Goal: Contribute content: Contribute content

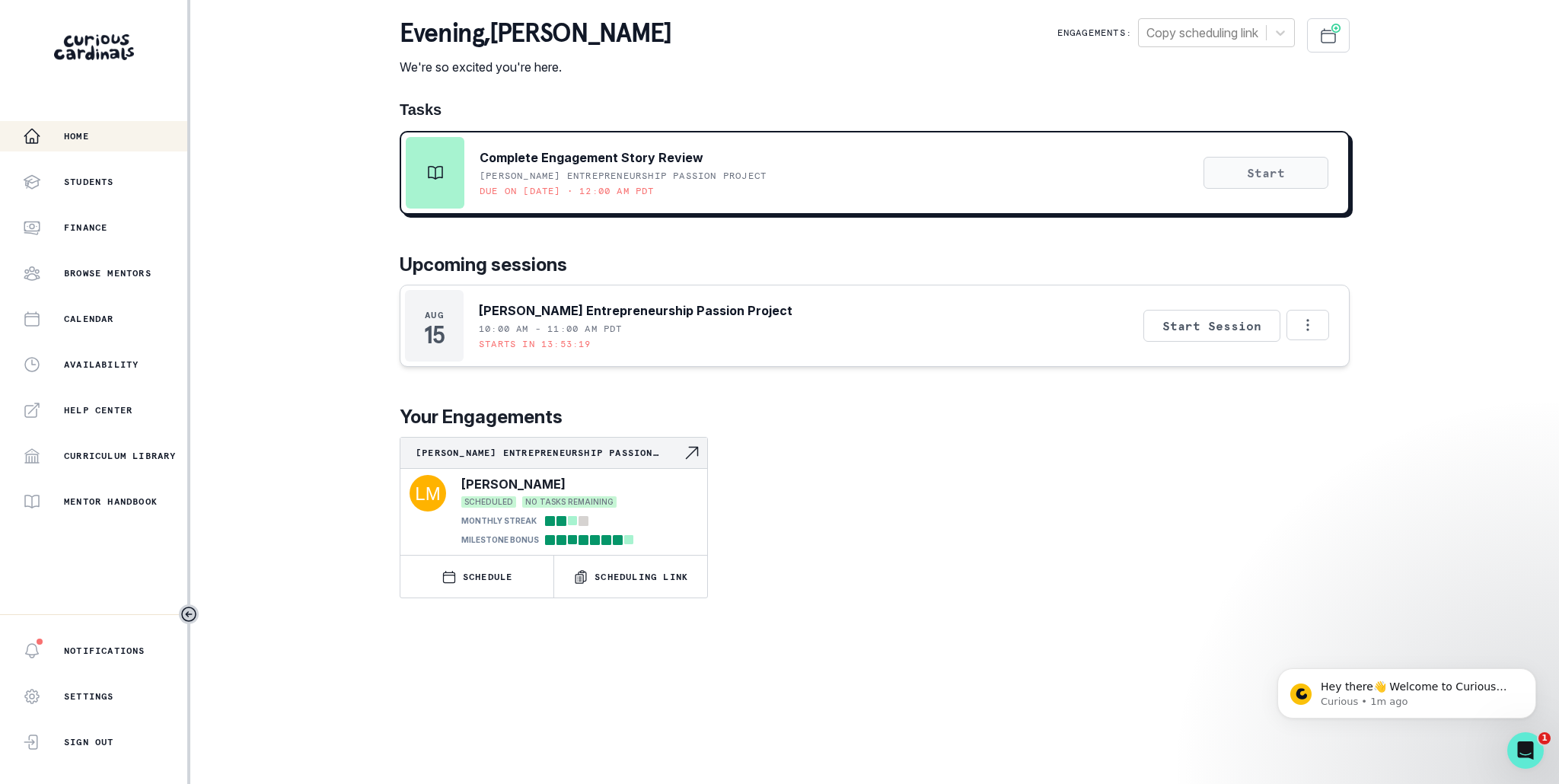
click at [1280, 176] on button "Start" at bounding box center [1266, 173] width 125 height 32
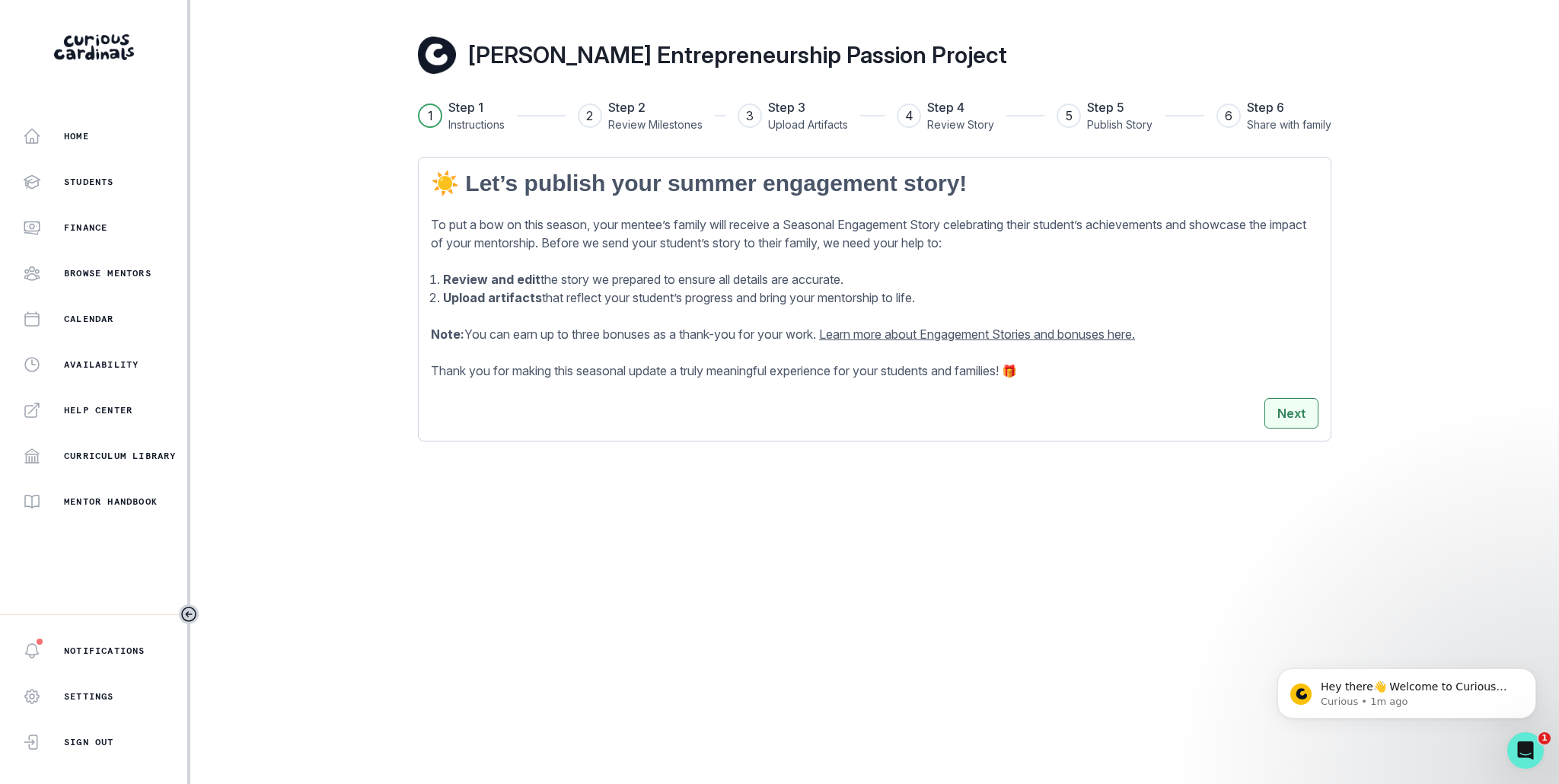
click at [1296, 412] on button "Next" at bounding box center [1291, 413] width 54 height 30
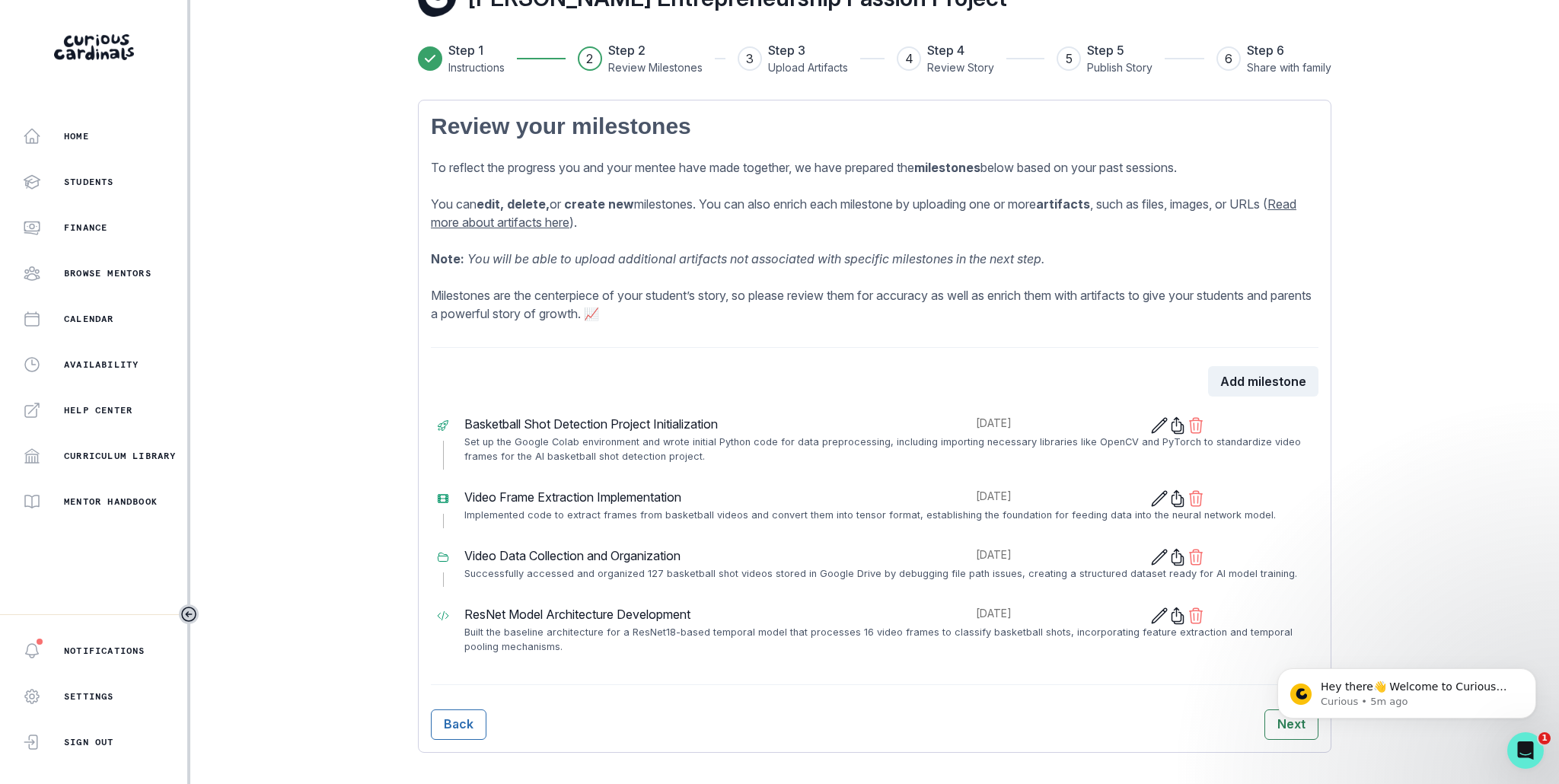
scroll to position [60, 0]
click at [1269, 378] on button "Add milestone" at bounding box center [1263, 378] width 111 height 30
select select "7"
select select "2025"
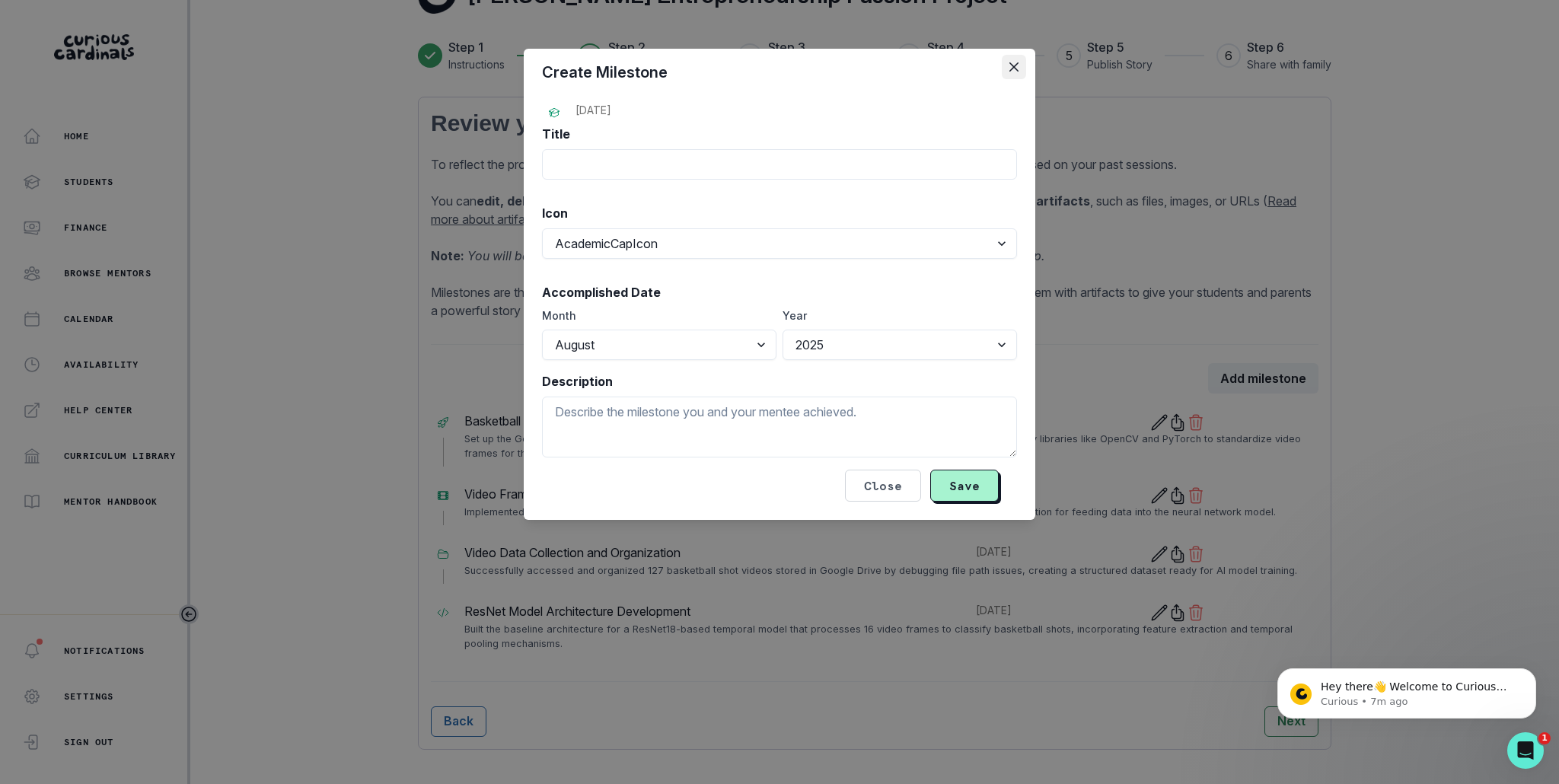
click at [1006, 69] on button "Close" at bounding box center [1014, 67] width 25 height 25
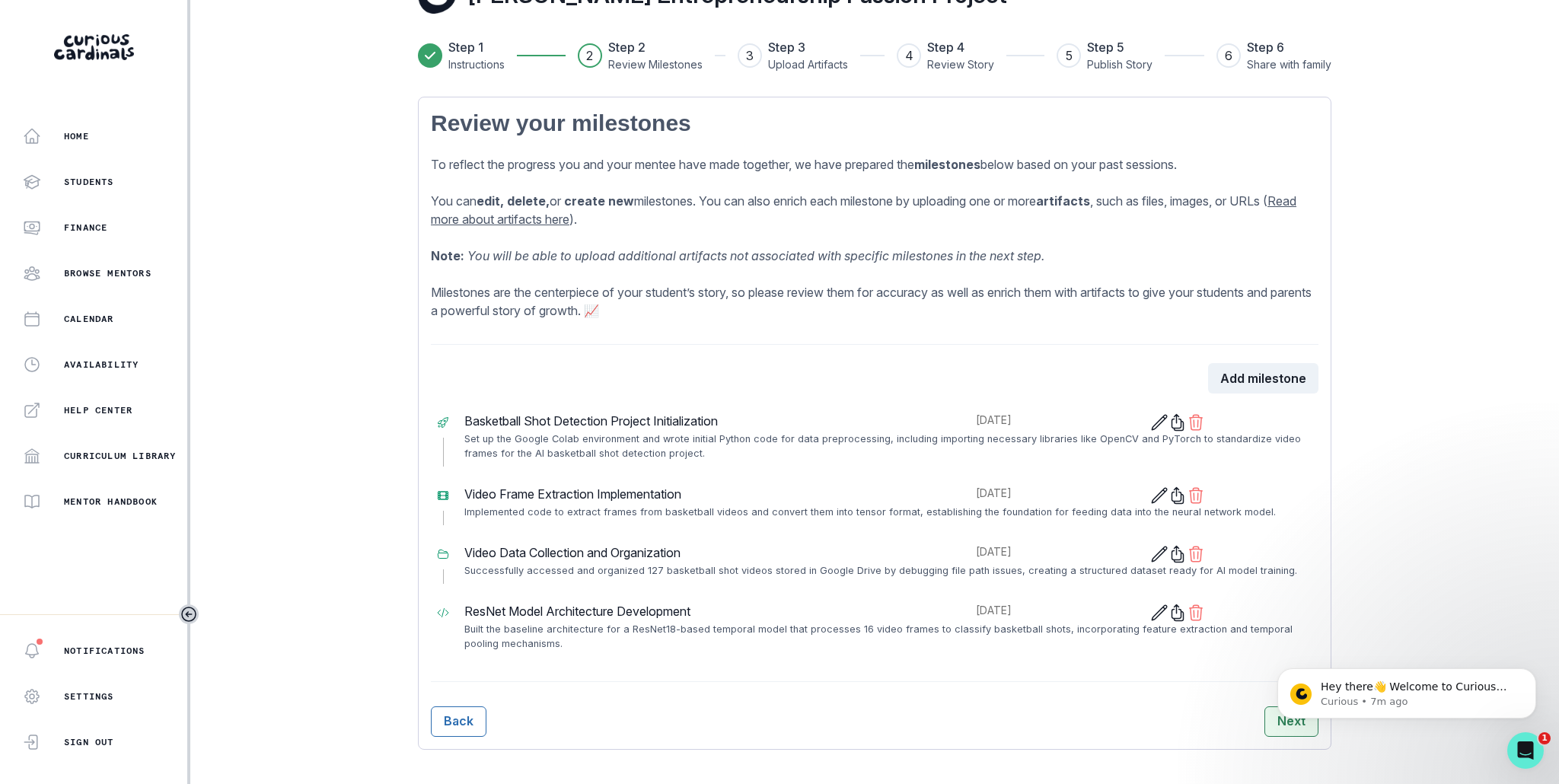
click at [1264, 721] on button "Next" at bounding box center [1291, 722] width 54 height 30
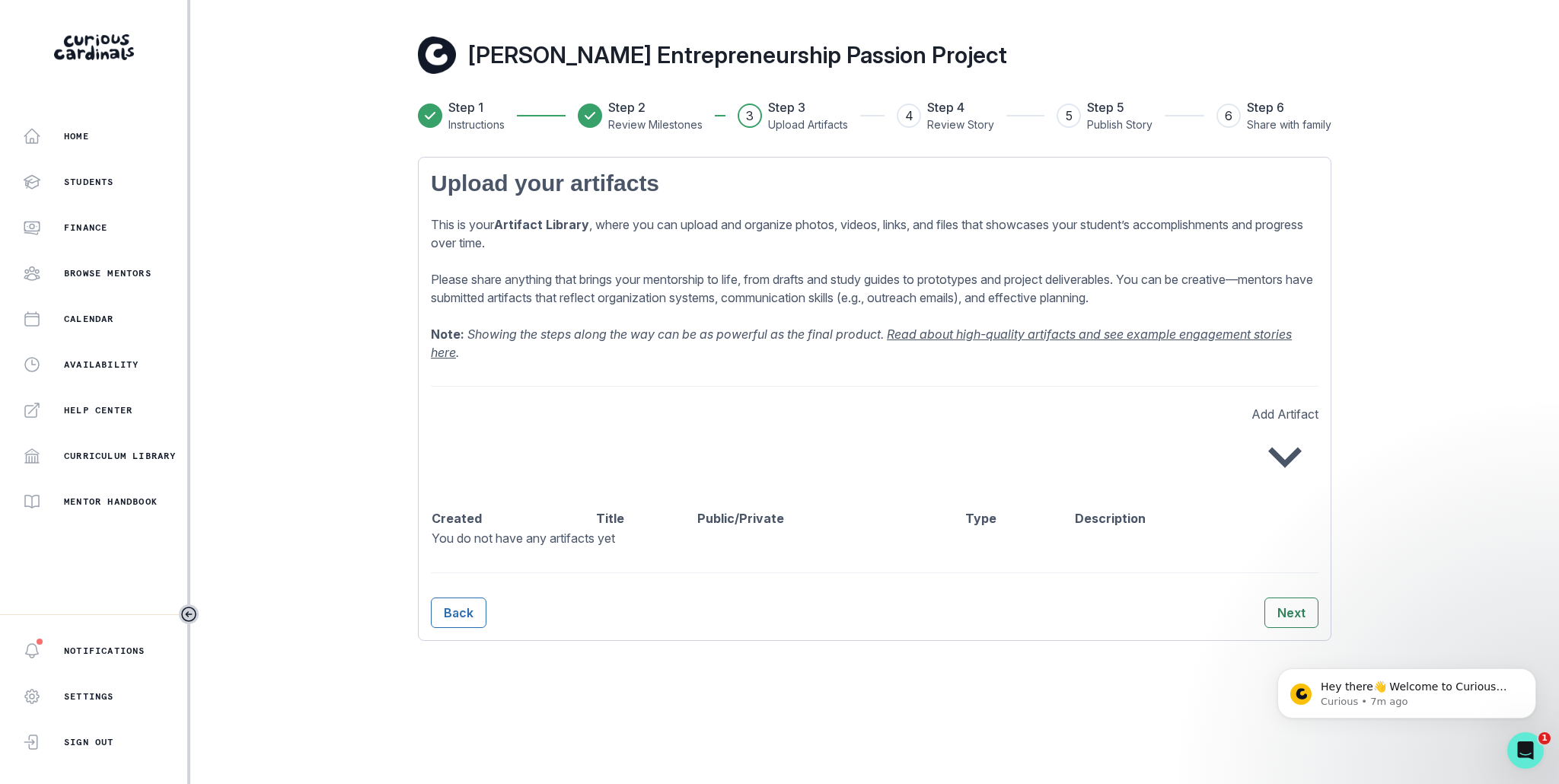
click at [1284, 605] on button "Next" at bounding box center [1291, 613] width 54 height 30
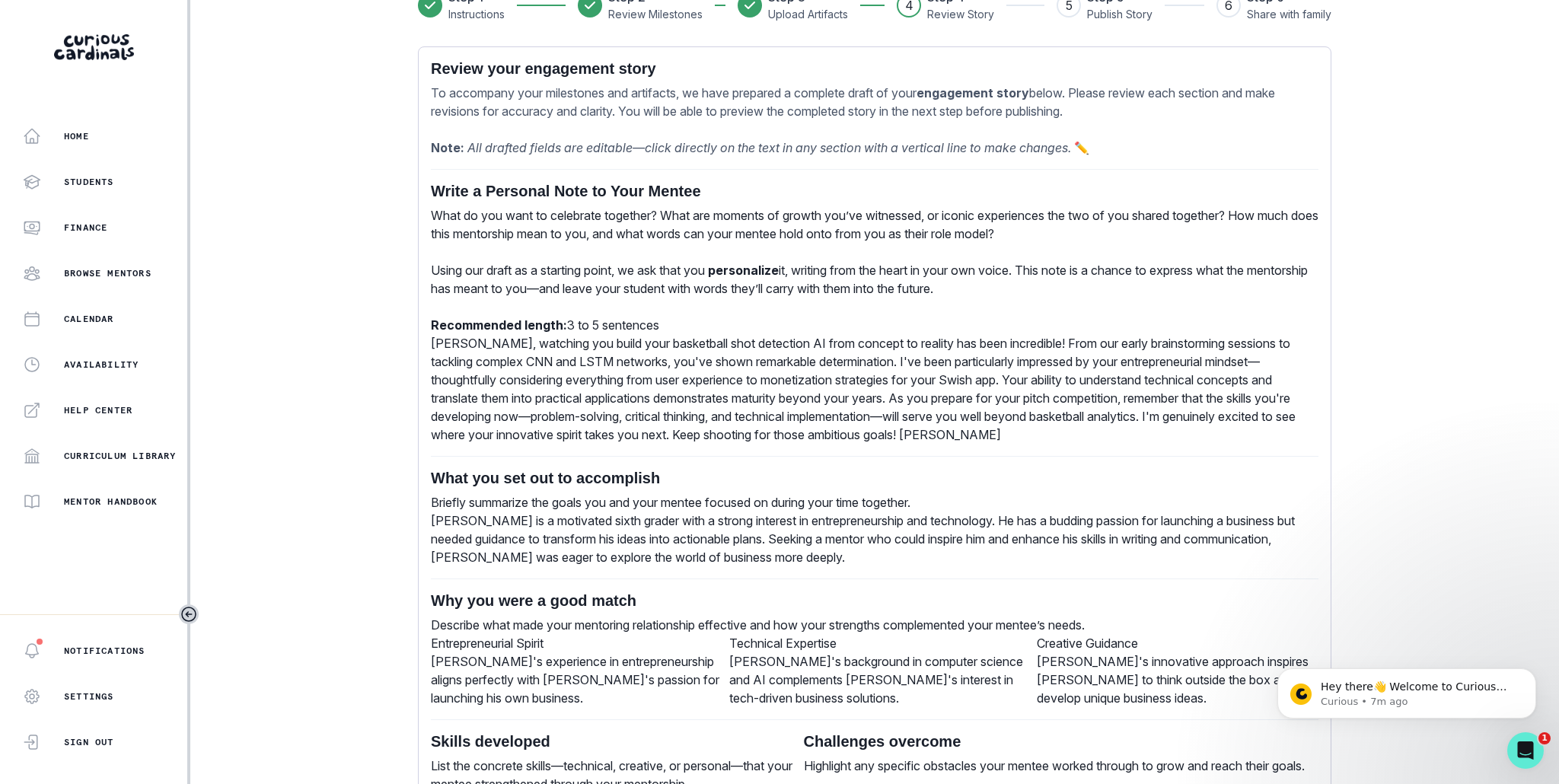
scroll to position [627, 0]
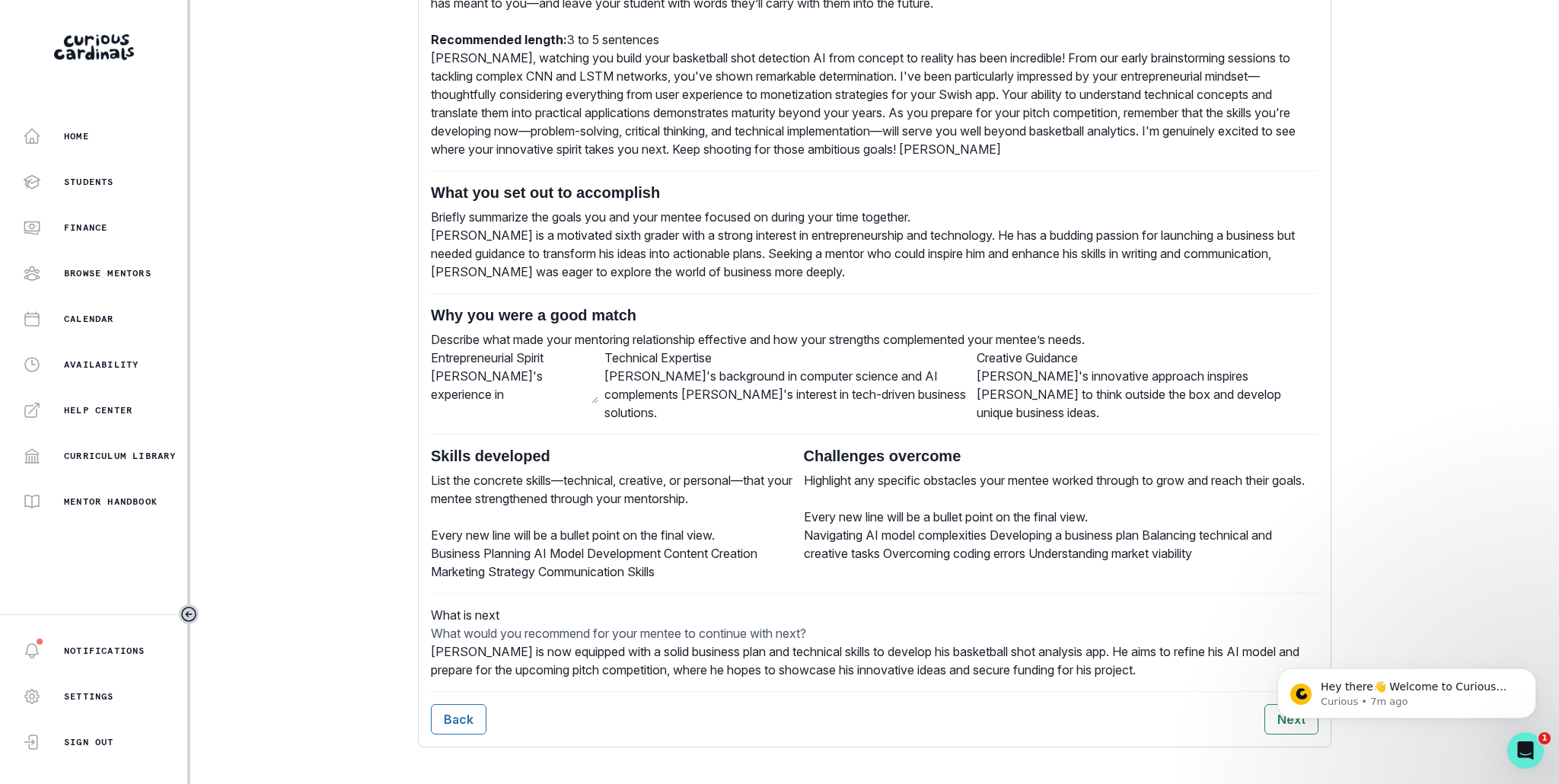
click at [558, 366] on div "[PERSON_NAME]'s experience in entrepreneurship aligns perfectly with [PERSON_NA…" at bounding box center [514, 387] width 167 height 42
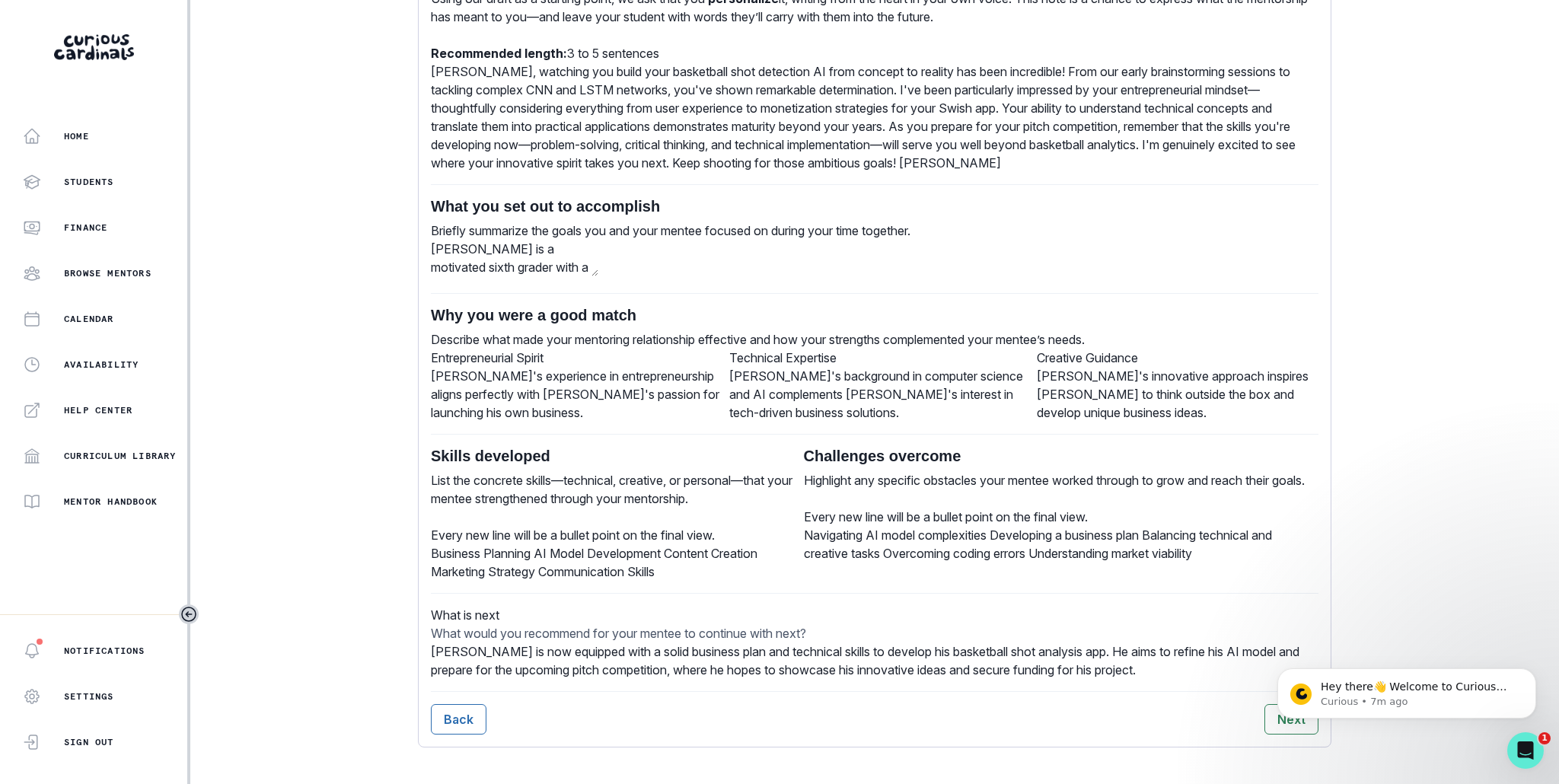
click at [685, 240] on div "[PERSON_NAME] is a motivated sixth grader with a strong interest in entrepreneu…" at bounding box center [875, 261] width 888 height 42
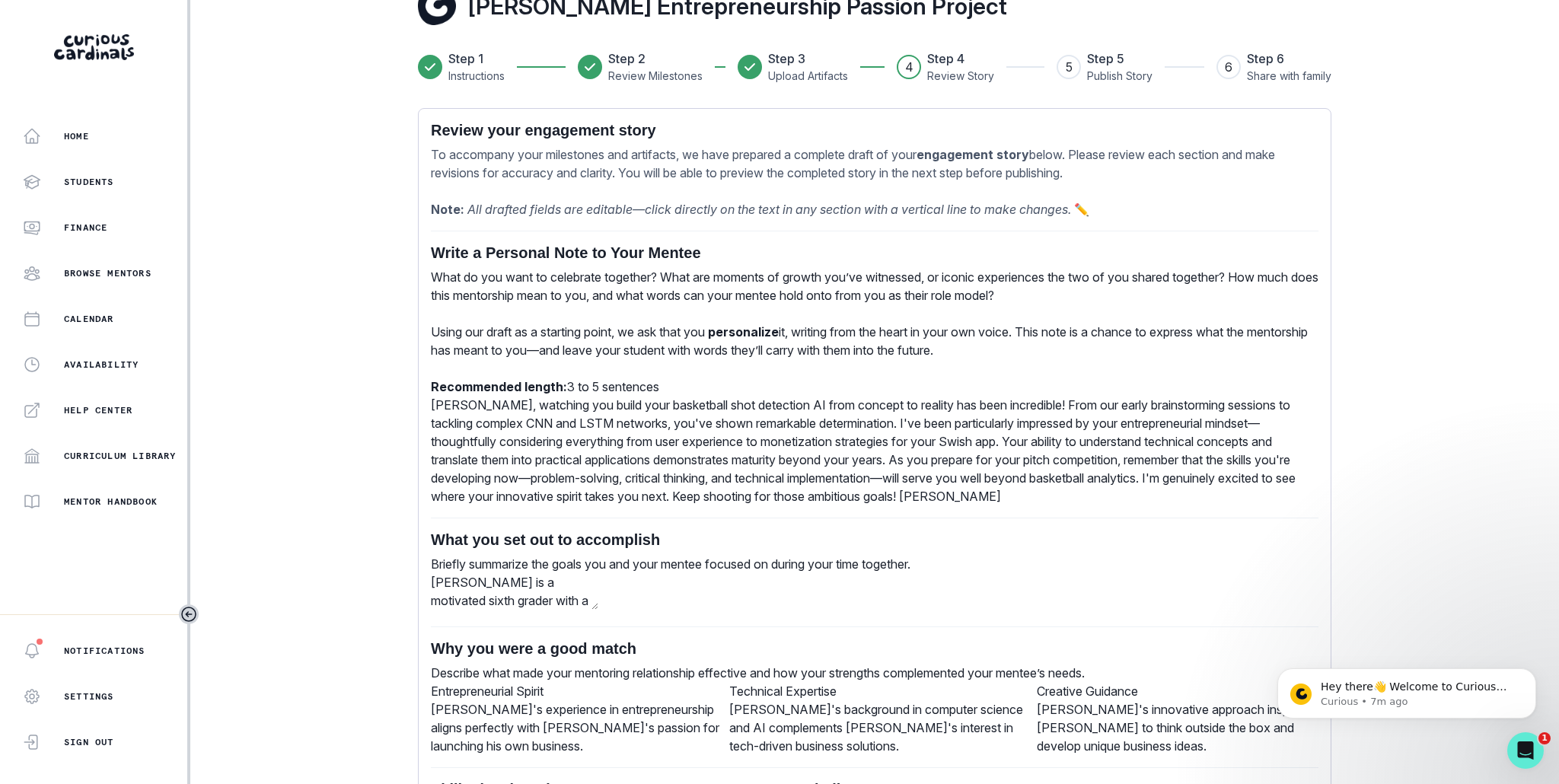
scroll to position [0, 0]
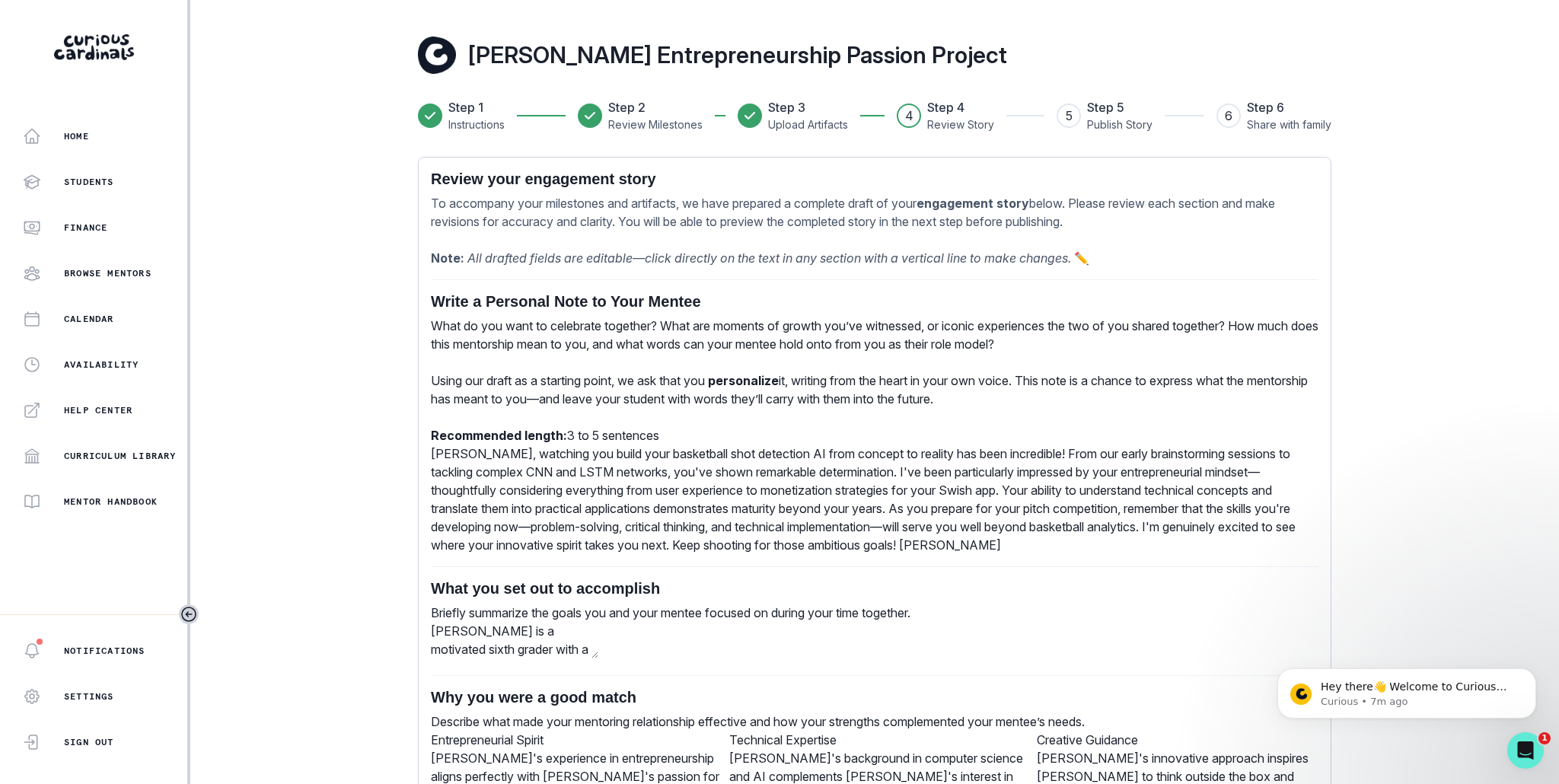
click at [583, 344] on p "What do you want to celebrate together? What are moments of growth you’ve witne…" at bounding box center [875, 380] width 888 height 128
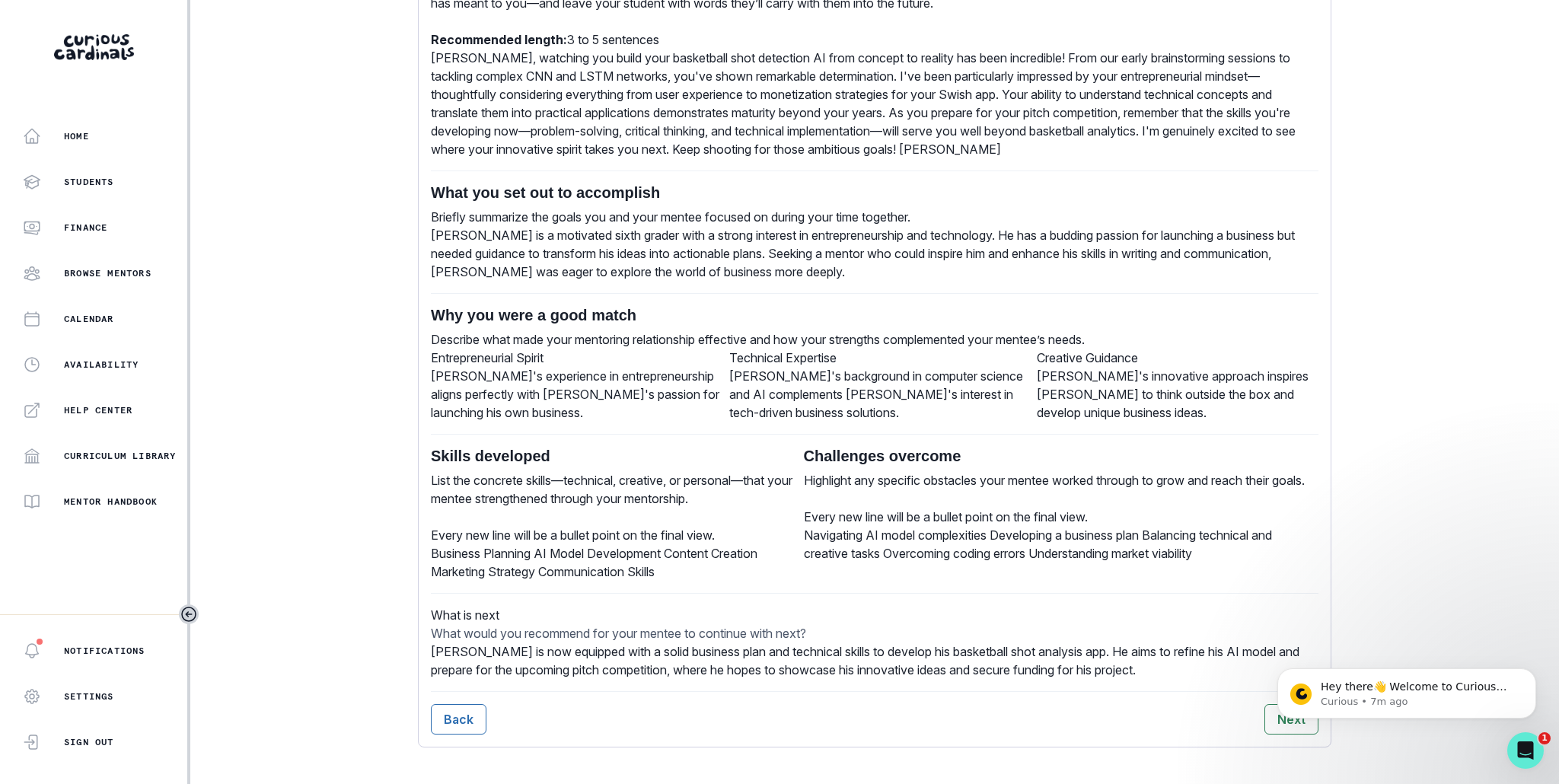
scroll to position [627, 0]
click at [1276, 712] on body "Hey there👋 Welcome to Curious Cardinals 🙌 Take a look around! If you have any q…" at bounding box center [1406, 690] width 292 height 94
click at [1267, 724] on body "Hey there👋 Welcome to Curious Cardinals 🙌 Take a look around! If you have any q…" at bounding box center [1406, 690] width 292 height 94
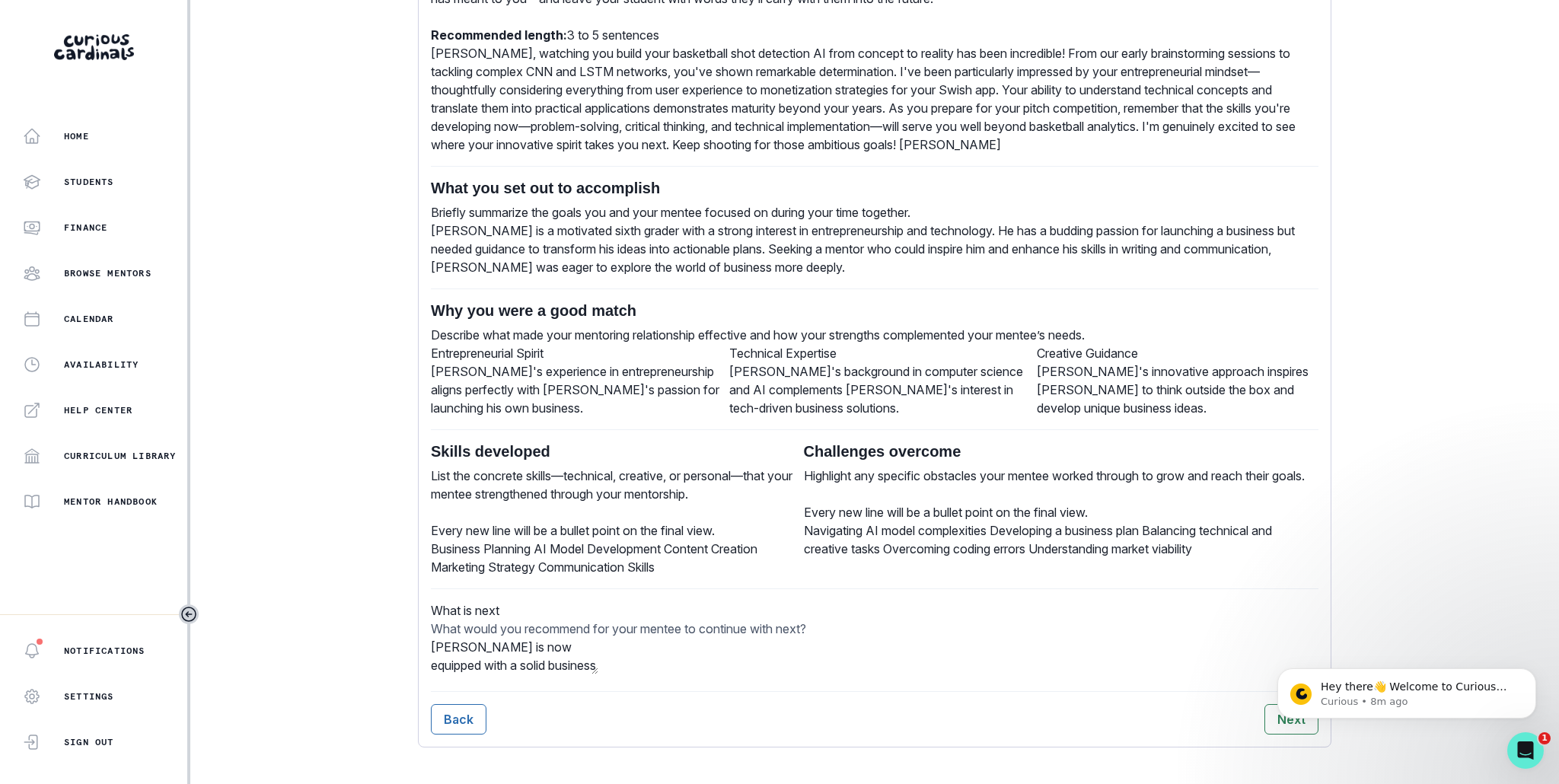
scroll to position [625, 0]
click at [570, 638] on div "[PERSON_NAME] is now equipped with a solid business plan and technical skills t…" at bounding box center [875, 658] width 888 height 42
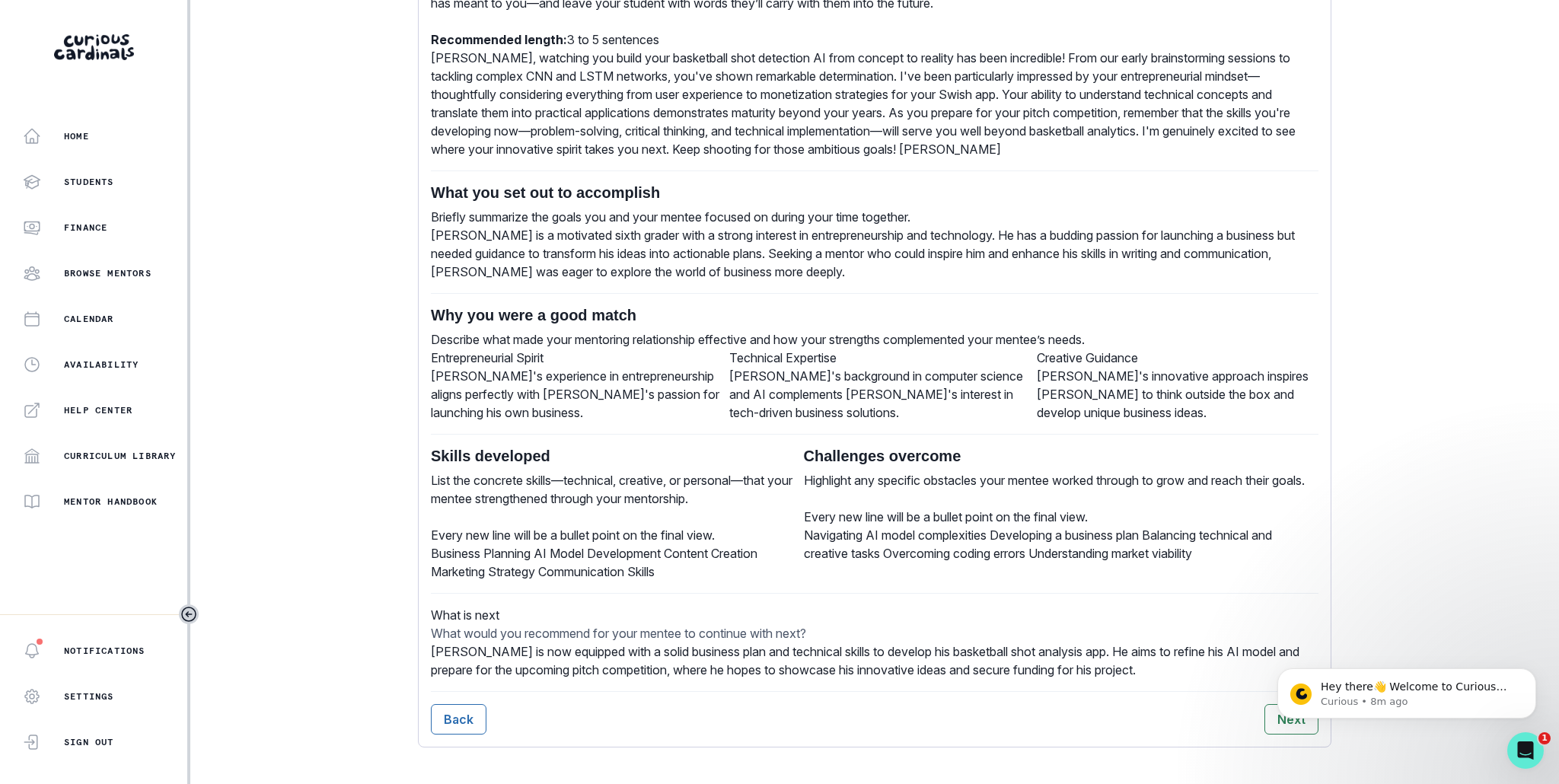
drag, startPoint x: 585, startPoint y: 429, endPoint x: 585, endPoint y: 439, distance: 10.0
click at [585, 471] on p "List the concrete skills—technical, creative, or personal—that your mentee stre…" at bounding box center [617, 507] width 373 height 73
click at [516, 642] on div "[PERSON_NAME] is now equipped with a solid business plan and technical skills t…" at bounding box center [875, 660] width 888 height 37
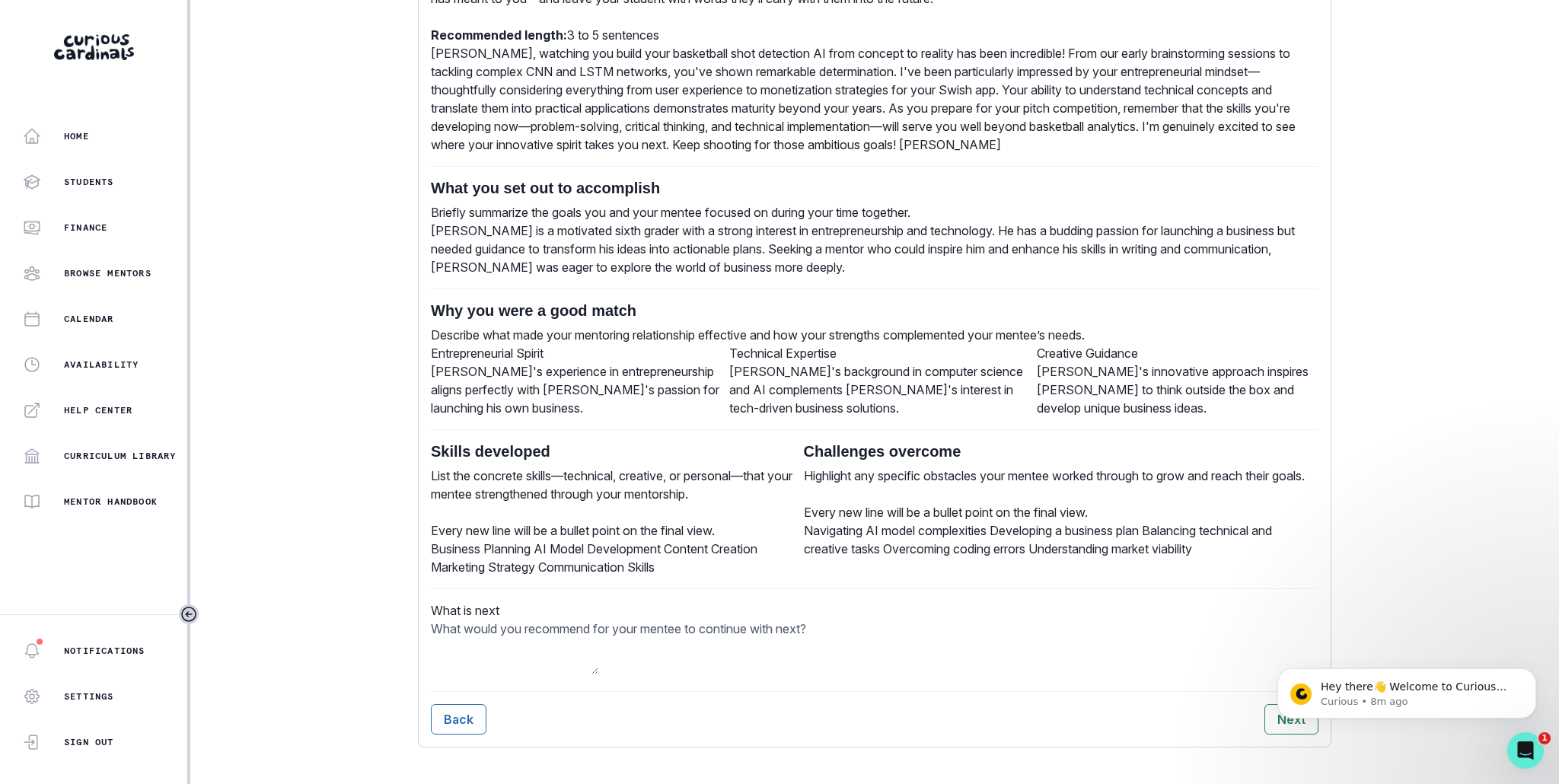
type textarea "[PERSON_NAME] is now equipped with a solid business plan and technical skills t…"
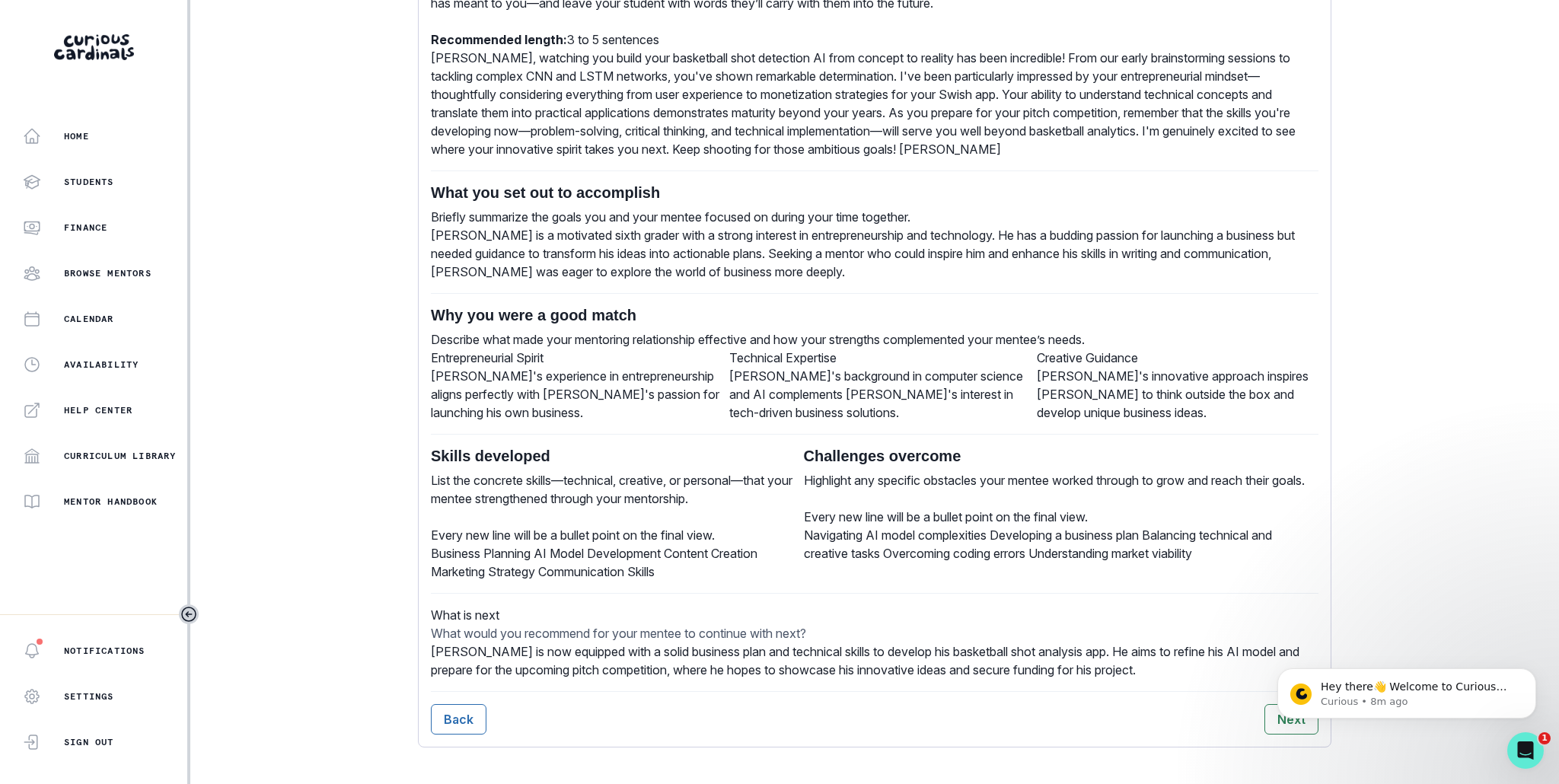
click at [332, 527] on div "Home Students Finance Browse Mentors Calendar Availability Help Center Curricul…" at bounding box center [780, 392] width 1559 height 784
click at [1273, 725] on body "Hey there👋 Welcome to Curious Cardinals 🙌 Take a look around! If you have any q…" at bounding box center [1406, 690] width 292 height 94
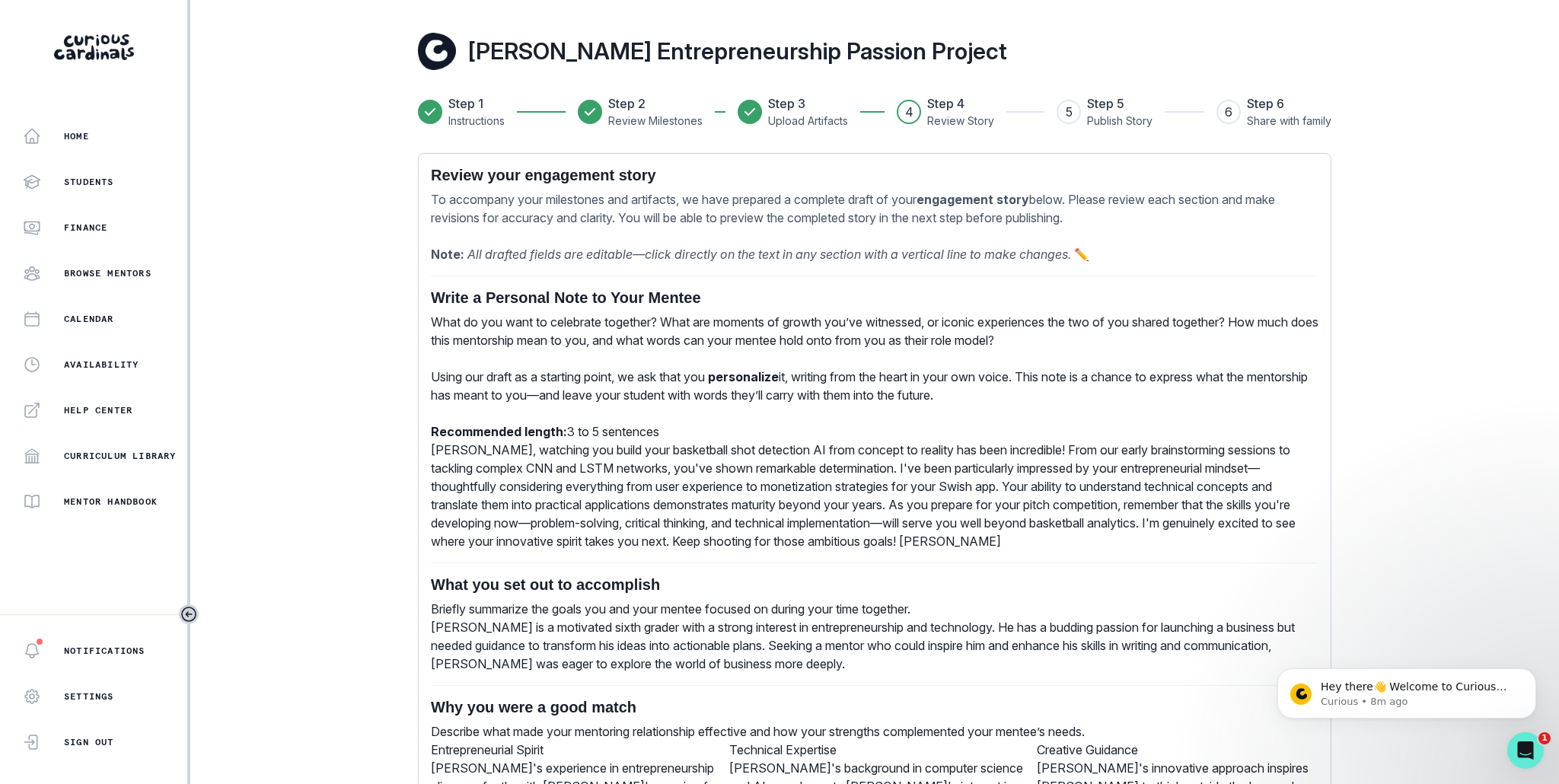
scroll to position [0, 0]
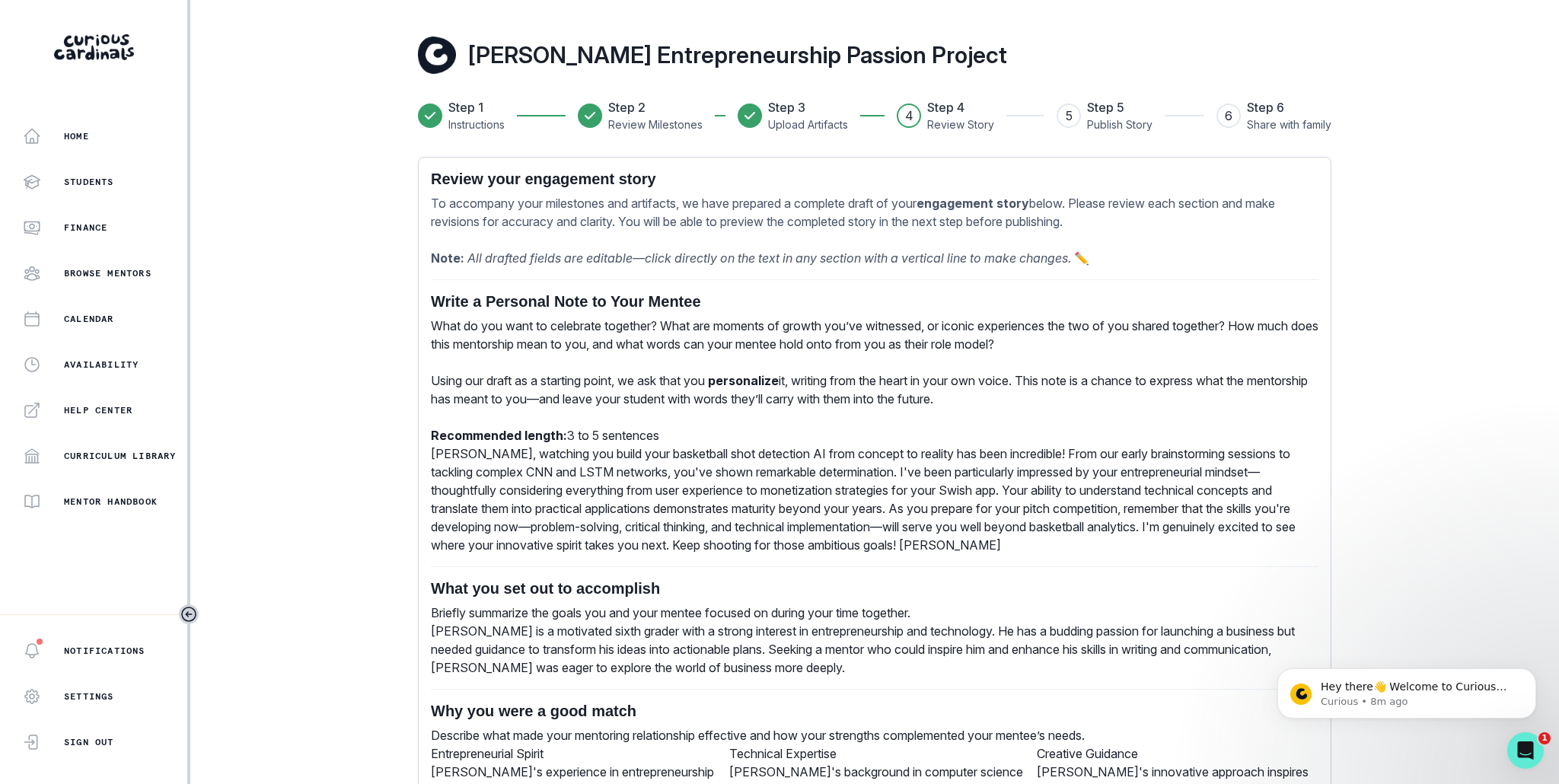
click at [728, 506] on div "Write a Personal Note to Your Mentee What do you want to celebrate together? Wh…" at bounding box center [875, 710] width 888 height 838
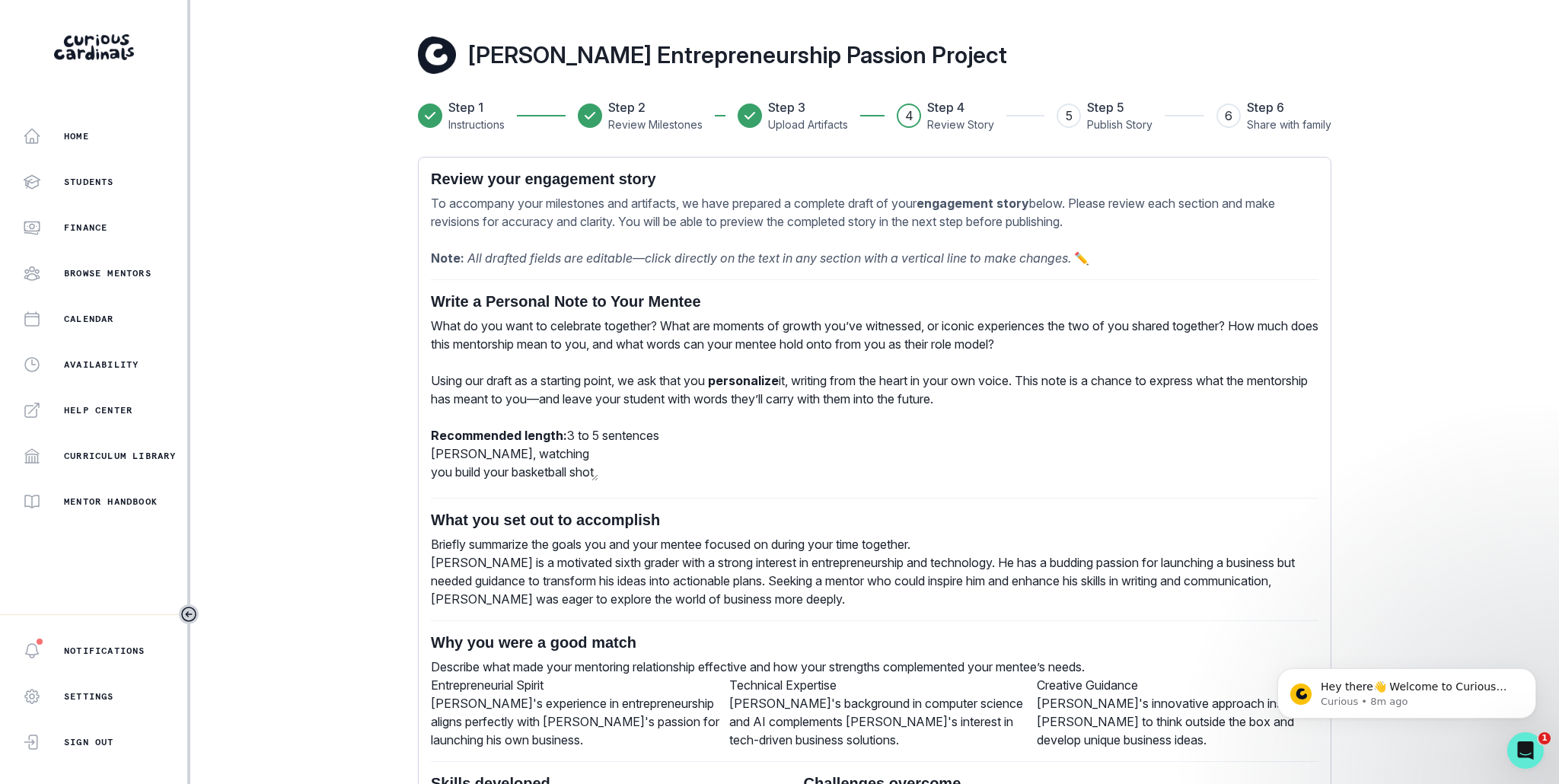
click at [728, 506] on div "Write a Personal Note to Your Mentee What do you want to celebrate together? Wh…" at bounding box center [875, 676] width 888 height 770
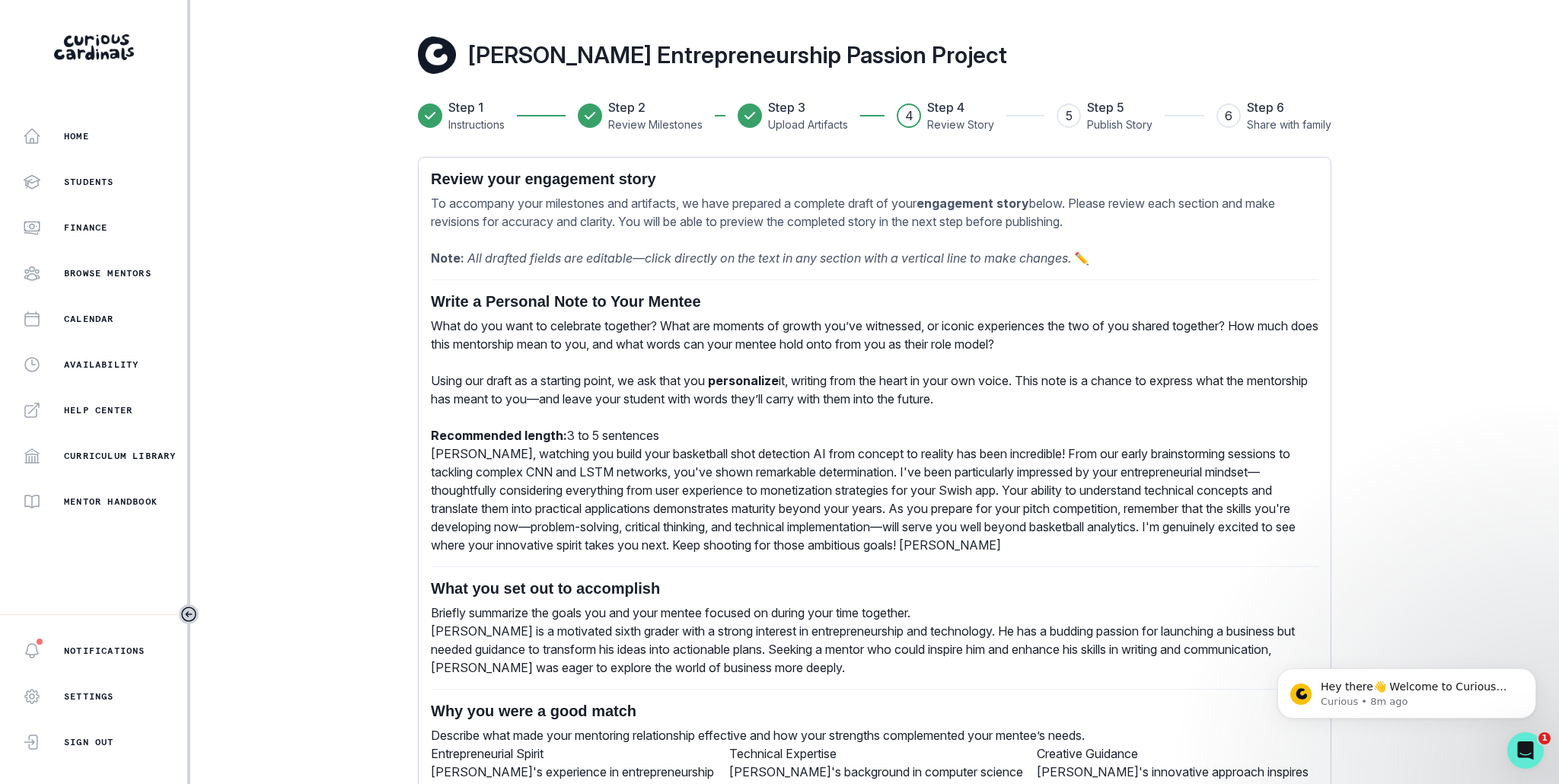
click at [766, 496] on div "[PERSON_NAME], watching you build your basketball shot detection AI from concep…" at bounding box center [875, 500] width 888 height 110
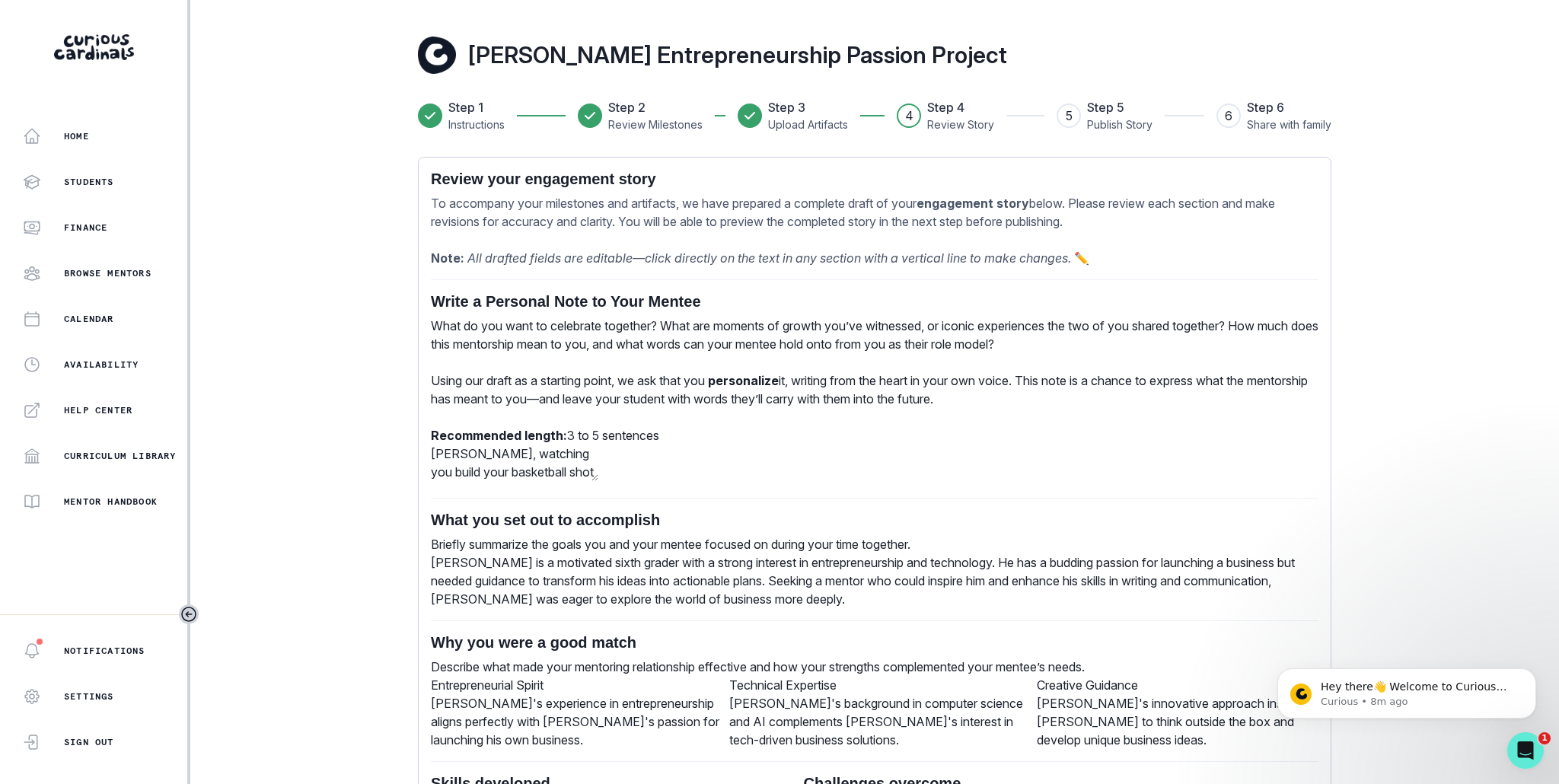
click at [914, 540] on div "Write a Personal Note to Your Mentee What do you want to celebrate together? Wh…" at bounding box center [875, 676] width 888 height 770
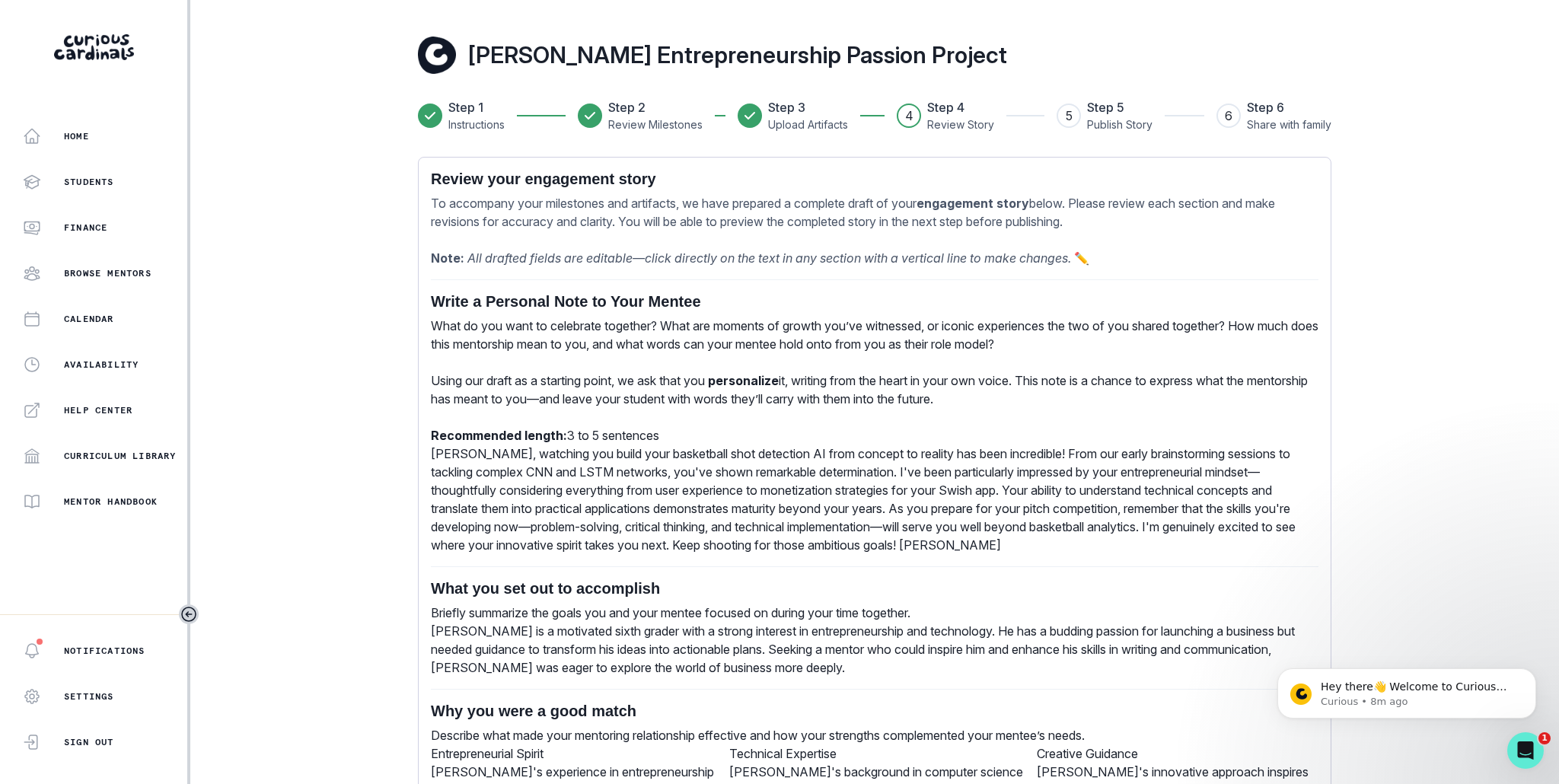
click at [488, 441] on b "Recommended length:" at bounding box center [499, 435] width 136 height 15
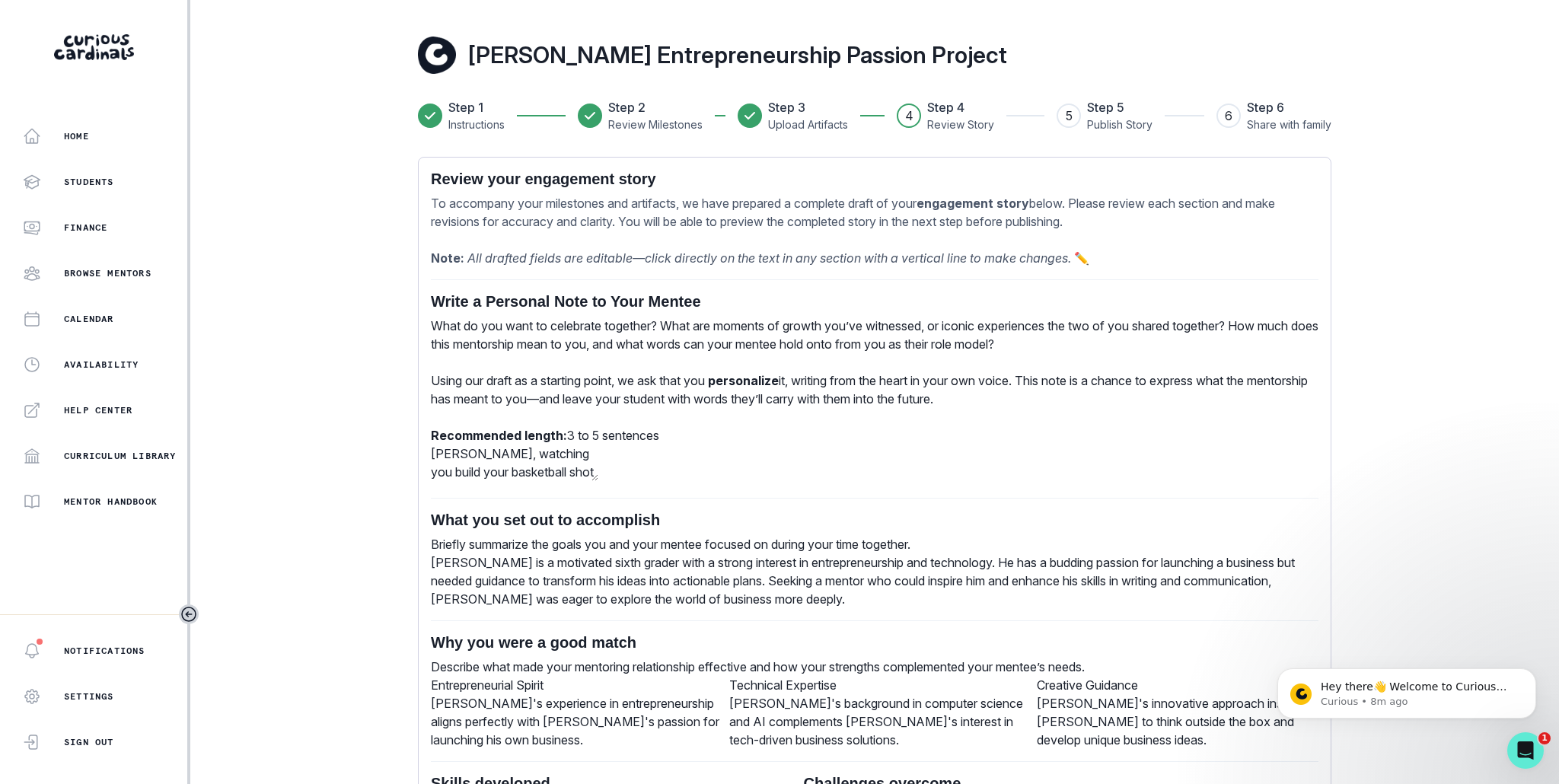
click at [591, 486] on div "[PERSON_NAME], watching you build your basketball shot detection AI from concep…" at bounding box center [875, 466] width 888 height 42
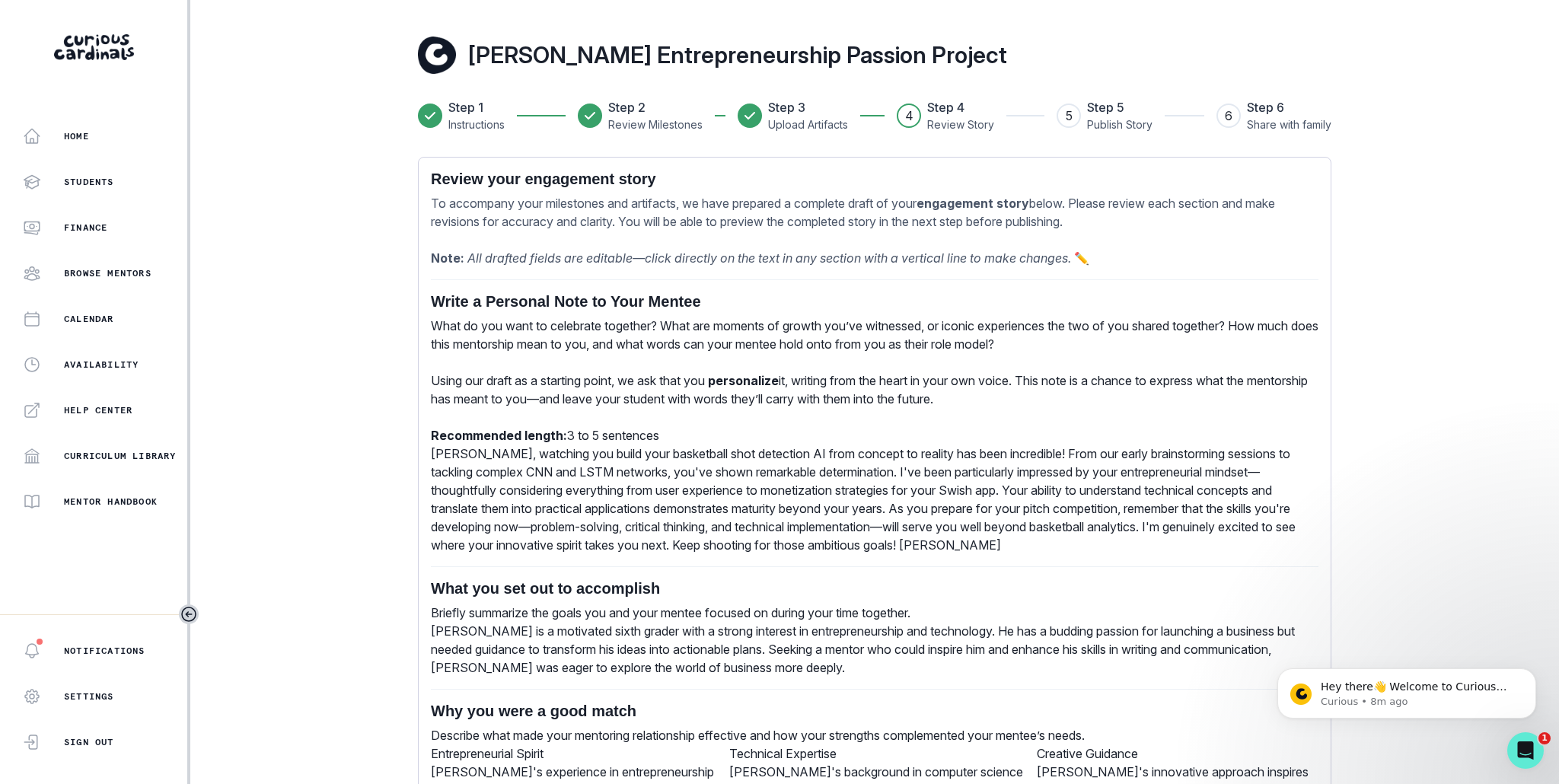
click at [1005, 321] on p "What do you want to celebrate together? What are moments of growth you’ve witne…" at bounding box center [875, 380] width 888 height 128
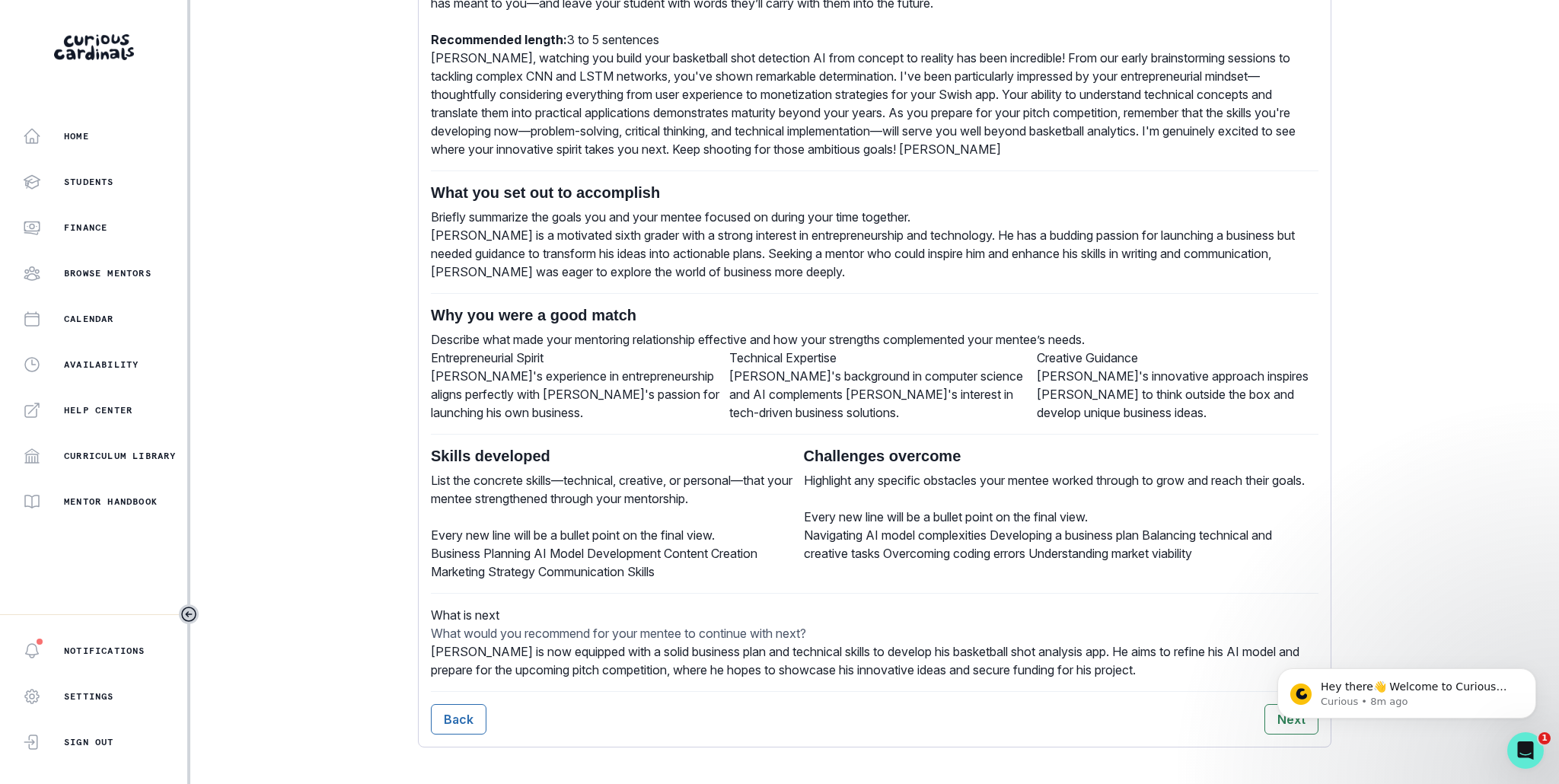
scroll to position [627, 0]
click at [542, 499] on div "Skills developed List the concrete skills—technical, creative, or personal—that…" at bounding box center [617, 514] width 373 height 134
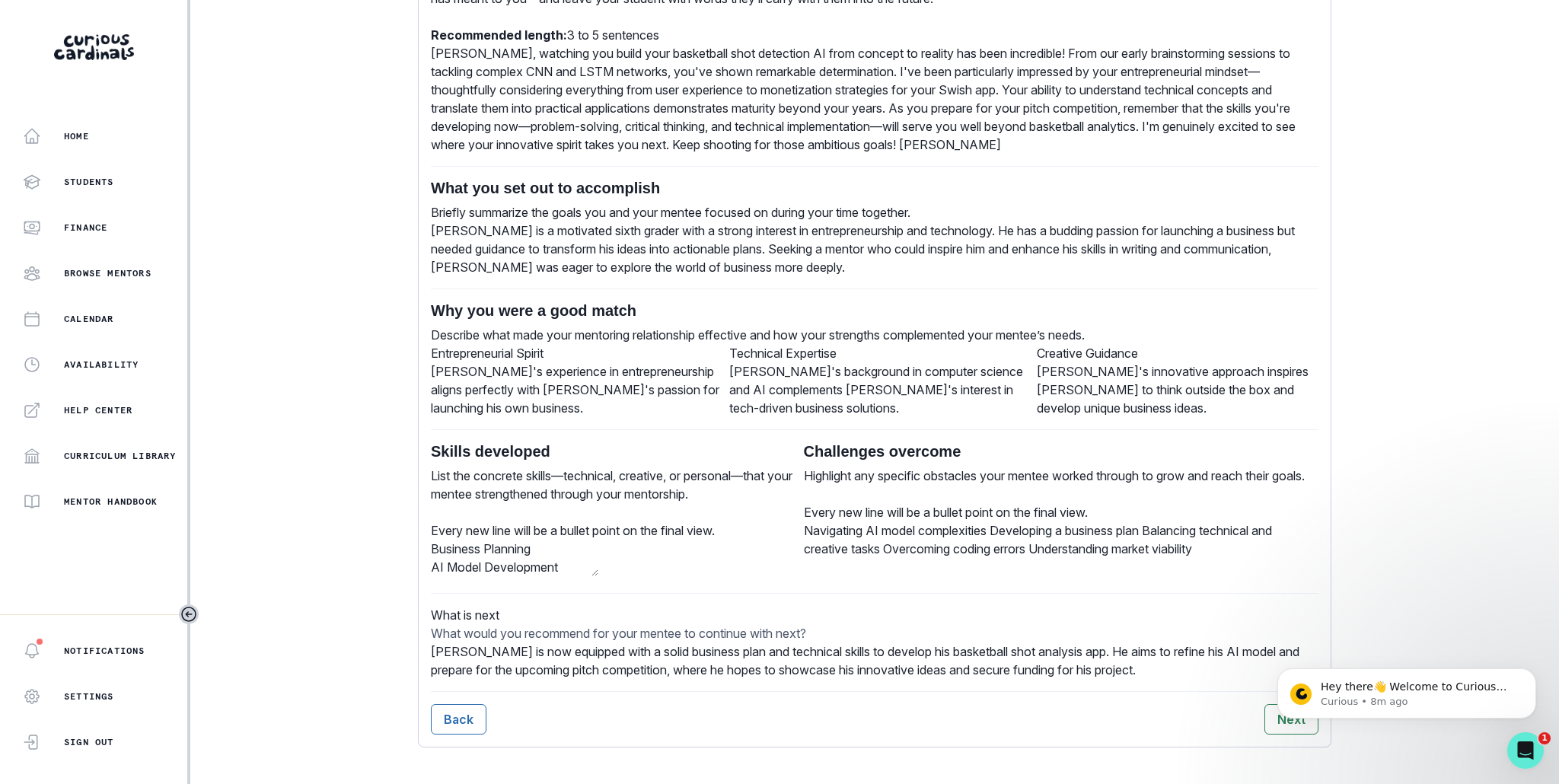
click at [589, 539] on textarea "Business Planning AI Model Development Content Creation Marketing Strategy Comm…" at bounding box center [514, 557] width 167 height 37
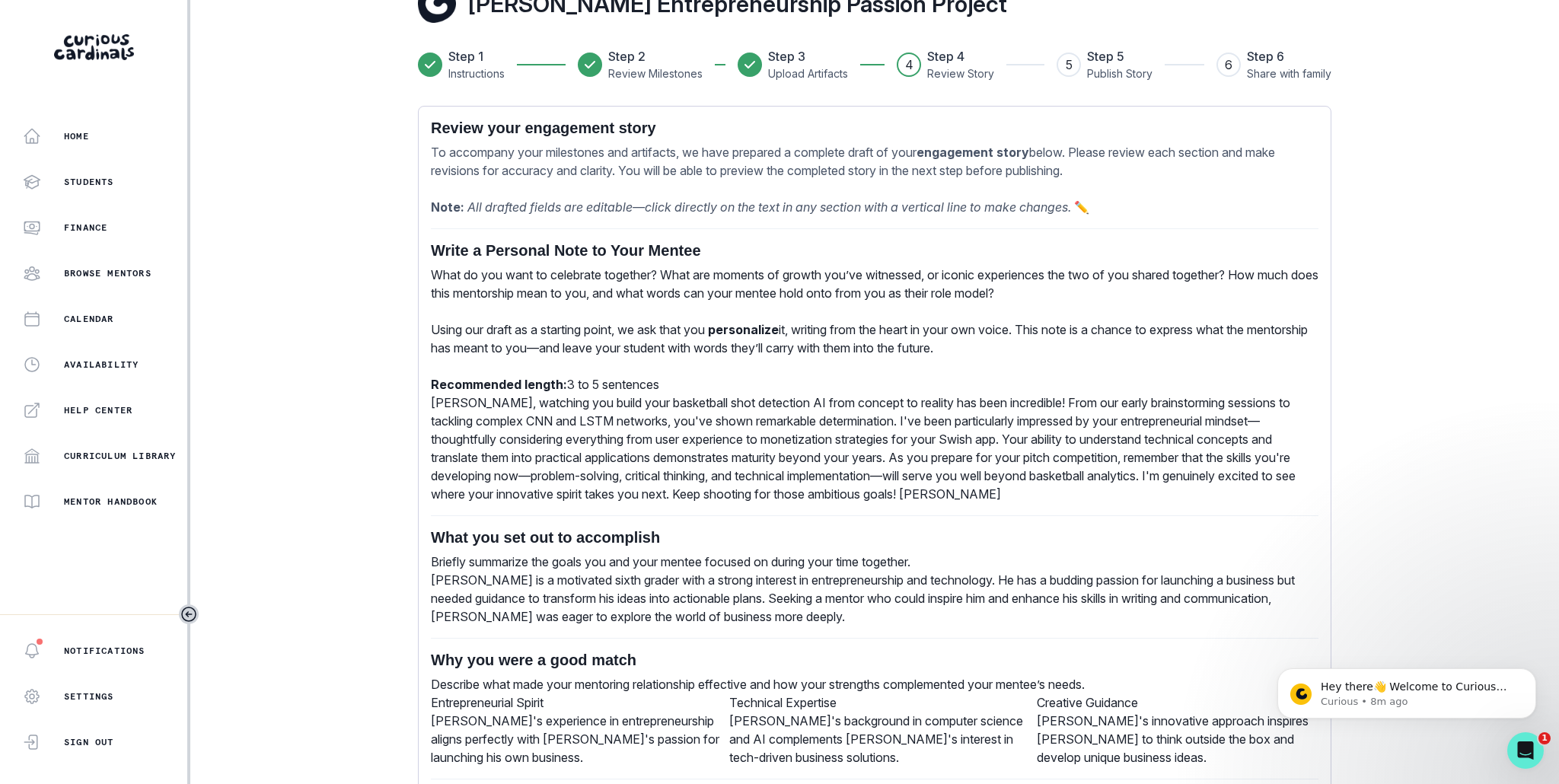
scroll to position [0, 0]
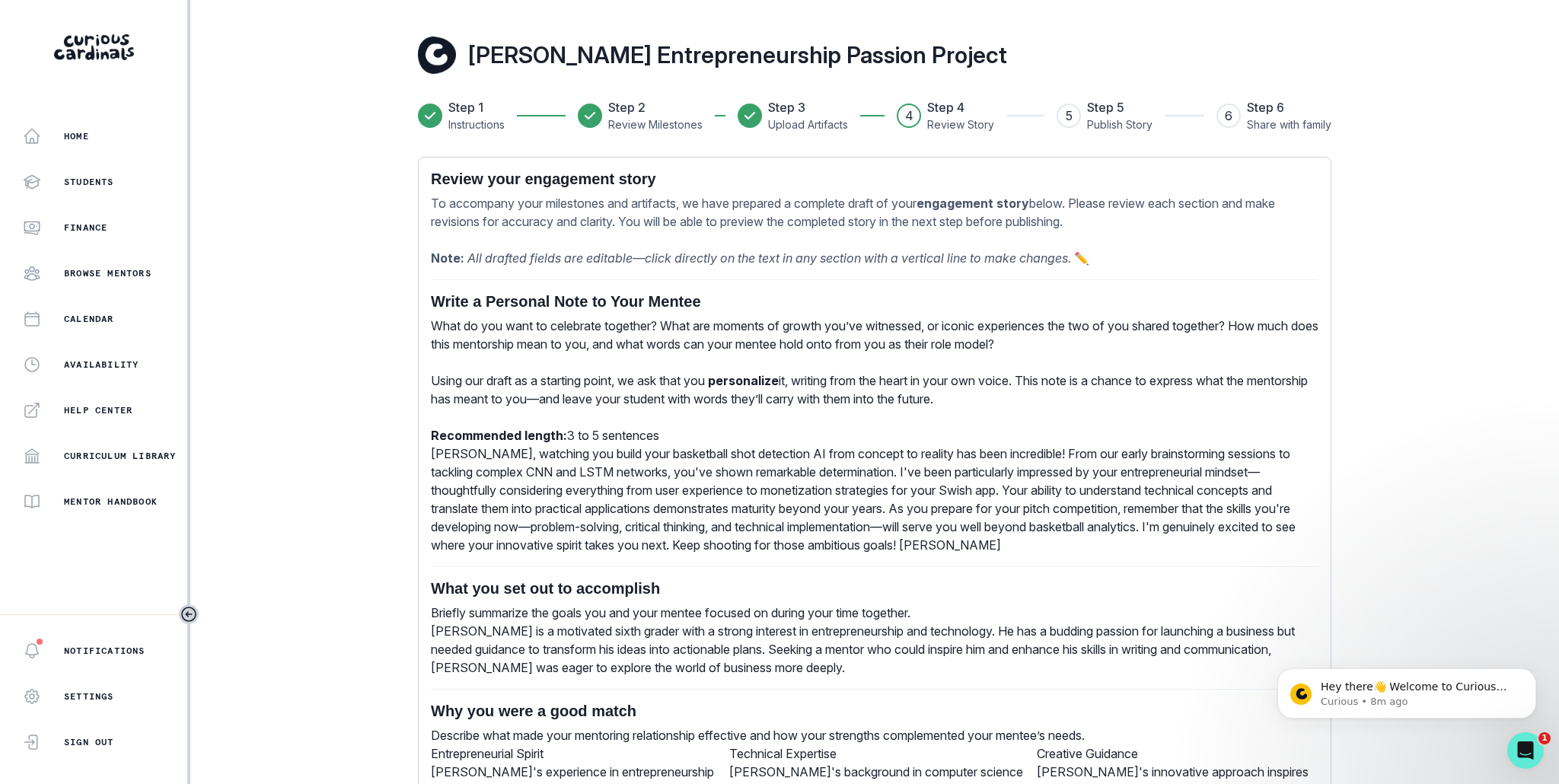
click at [642, 391] on p "What do you want to celebrate together? What are moments of growth you’ve witne…" at bounding box center [875, 380] width 888 height 128
click at [519, 335] on p "What do you want to celebrate together? What are moments of growth you’ve witne…" at bounding box center [875, 380] width 888 height 128
click at [766, 513] on div "Write a Personal Note to Your Mentee What do you want to celebrate together? Wh…" at bounding box center [875, 710] width 888 height 838
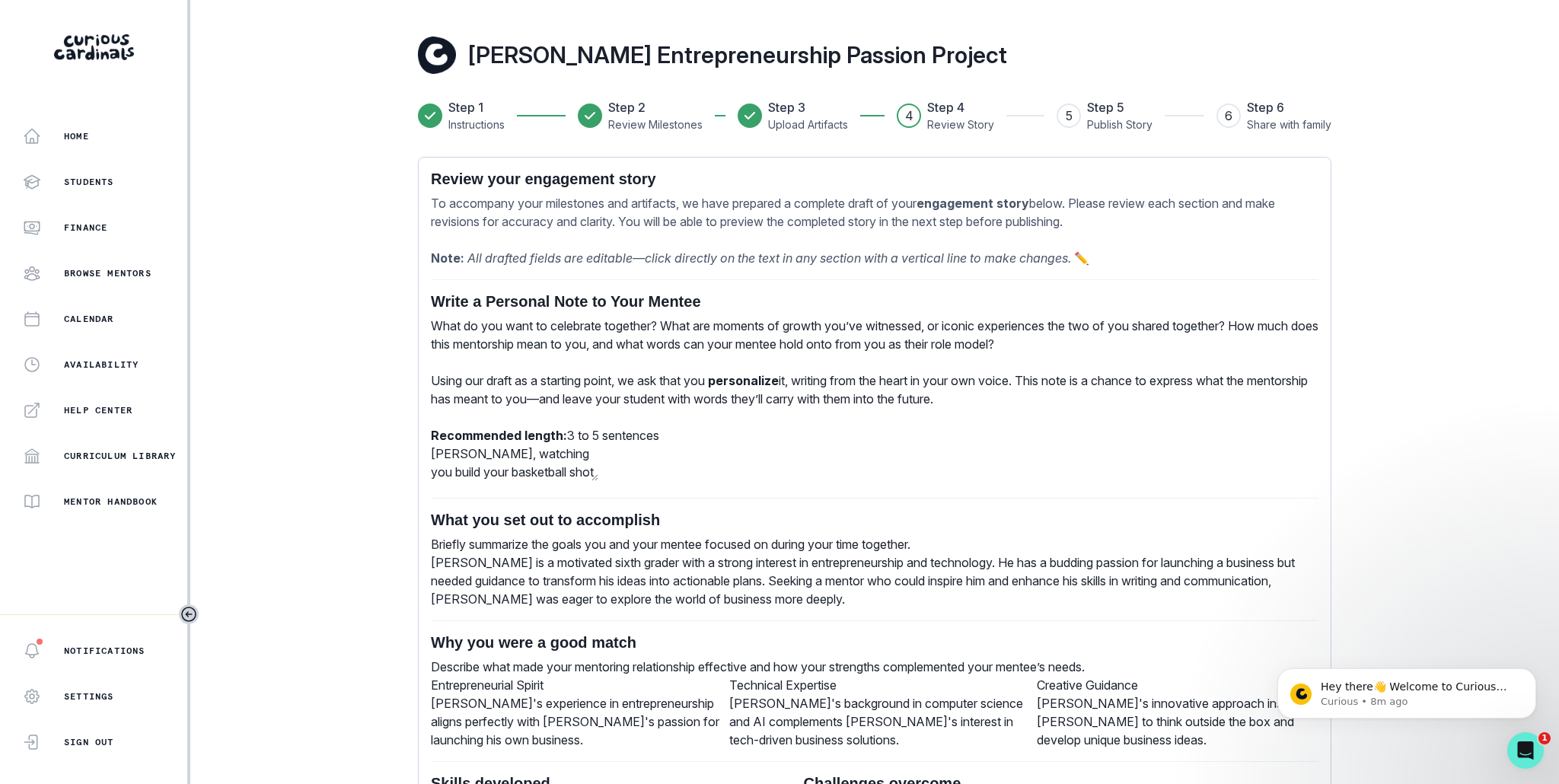
click at [766, 513] on div "Write a Personal Note to Your Mentee What do you want to celebrate together? Wh…" at bounding box center [875, 676] width 888 height 770
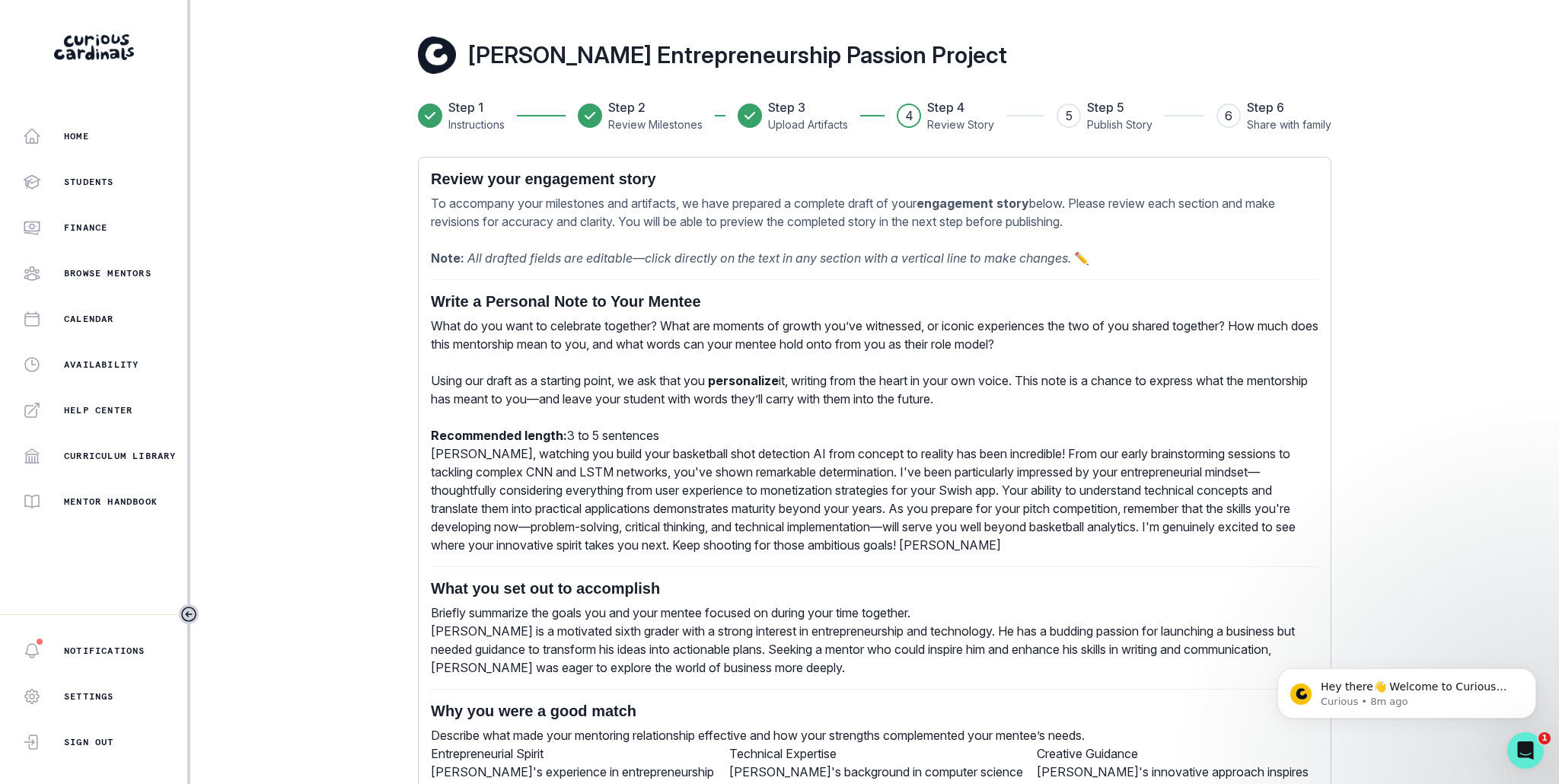
click at [660, 512] on div "Write a Personal Note to Your Mentee What do you want to celebrate together? Wh…" at bounding box center [875, 710] width 888 height 838
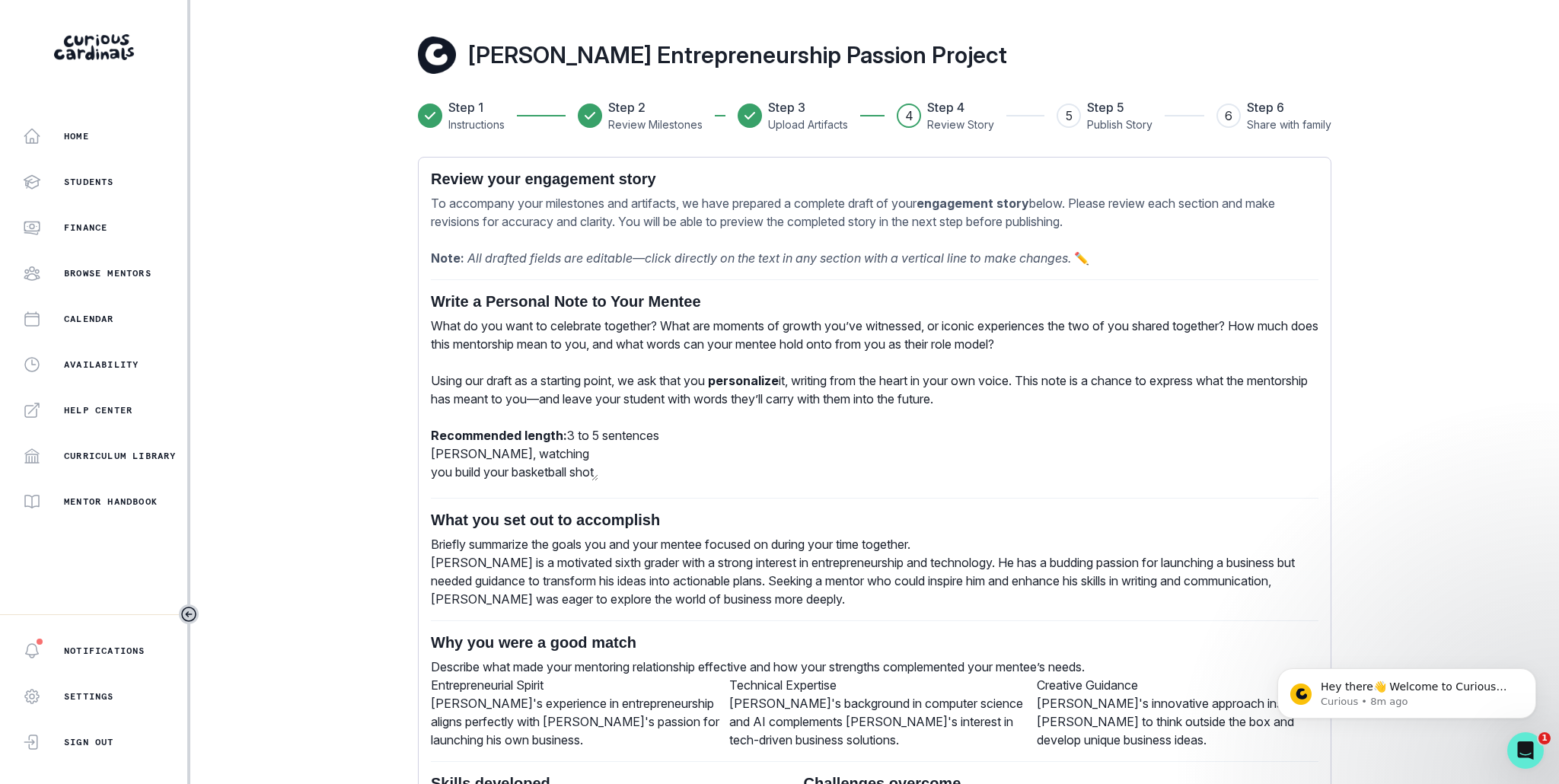
click at [598, 470] on textarea "[PERSON_NAME], watching you build your basketball shot detection AI from concep…" at bounding box center [514, 463] width 167 height 37
click at [598, 472] on textarea "[PERSON_NAME], watching you build your basketball shot detection AI from concep…" at bounding box center [514, 463] width 167 height 37
drag, startPoint x: 860, startPoint y: 472, endPoint x: 947, endPoint y: 465, distance: 87.3
click at [598, 472] on textarea "[PERSON_NAME], watching you build your basketball shot detection AI from concep…" at bounding box center [514, 463] width 167 height 37
click at [598, 465] on textarea "[PERSON_NAME], watching you build your basketball shot detection AI from concep…" at bounding box center [514, 463] width 167 height 37
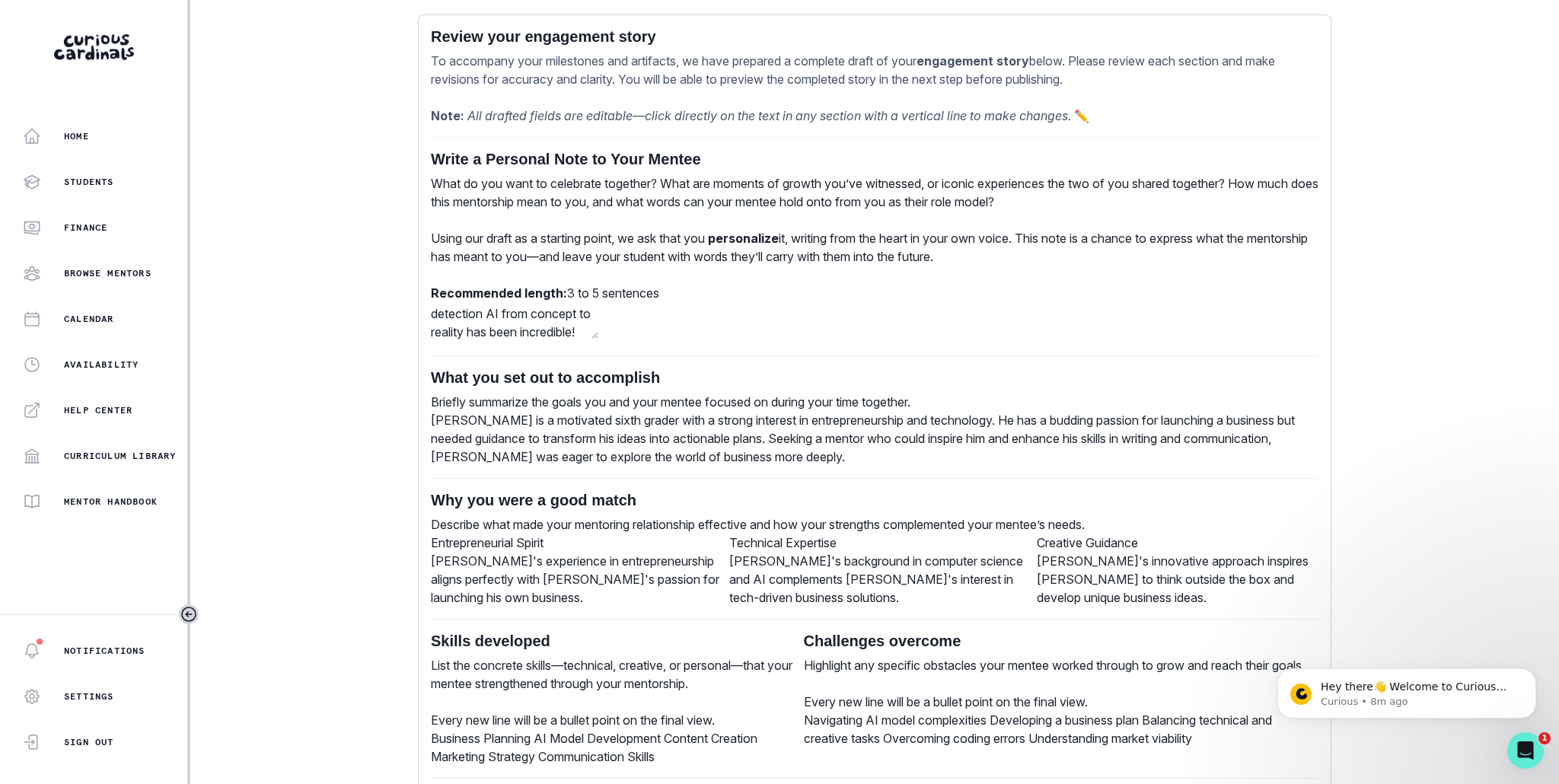
scroll to position [57, 0]
click at [598, 317] on textarea "[PERSON_NAME], watching you build your basketball shot detection AI from concep…" at bounding box center [514, 320] width 167 height 37
type textarea "[PERSON_NAME], watching you build your basketball shot detection AI from concep…"
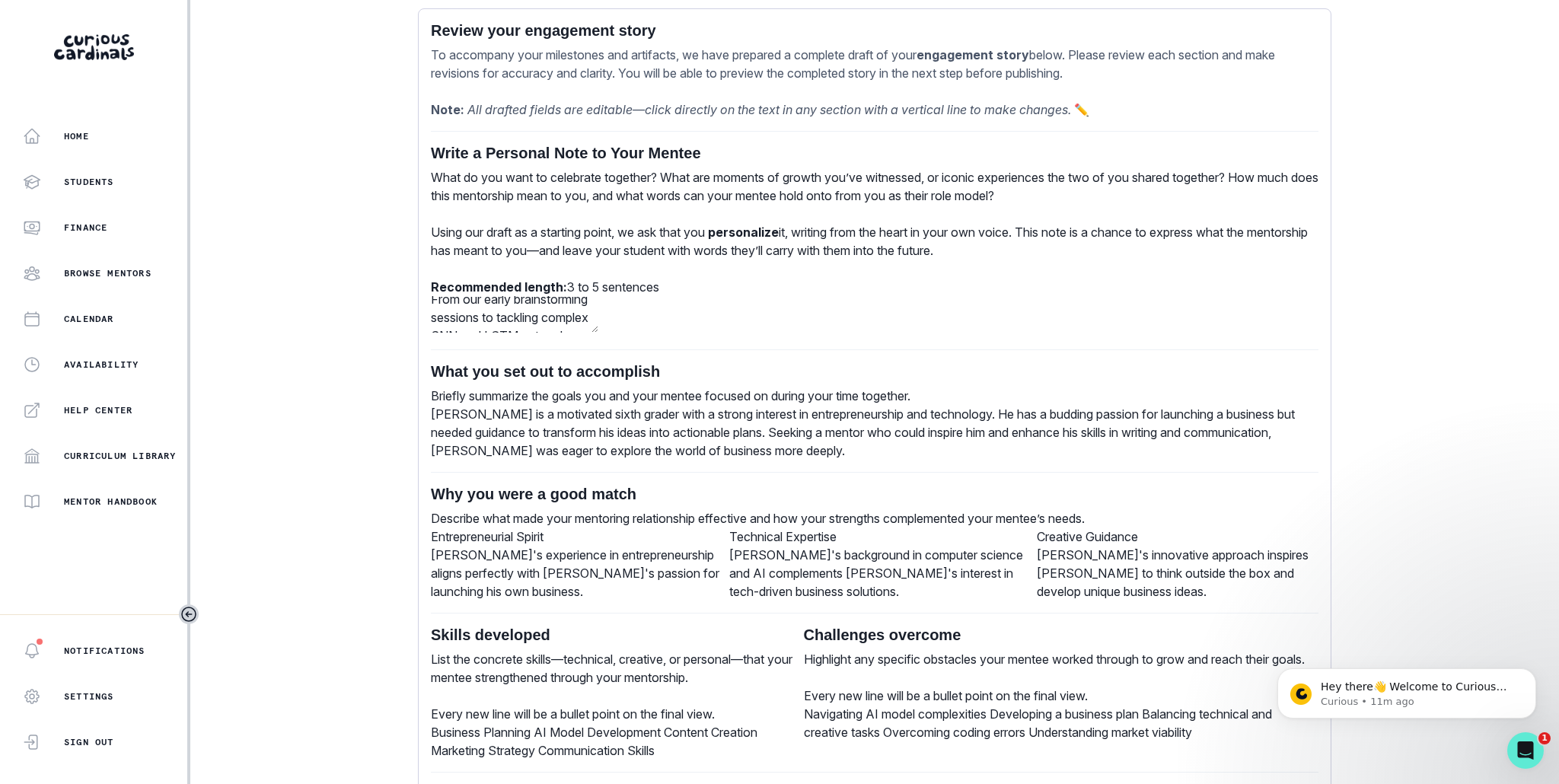
scroll to position [45, 0]
drag, startPoint x: 915, startPoint y: 408, endPoint x: 987, endPoint y: 406, distance: 72.0
click at [916, 407] on div "Write a Personal Note to Your Mentee What do you want to celebrate together? Wh…" at bounding box center [875, 528] width 888 height 770
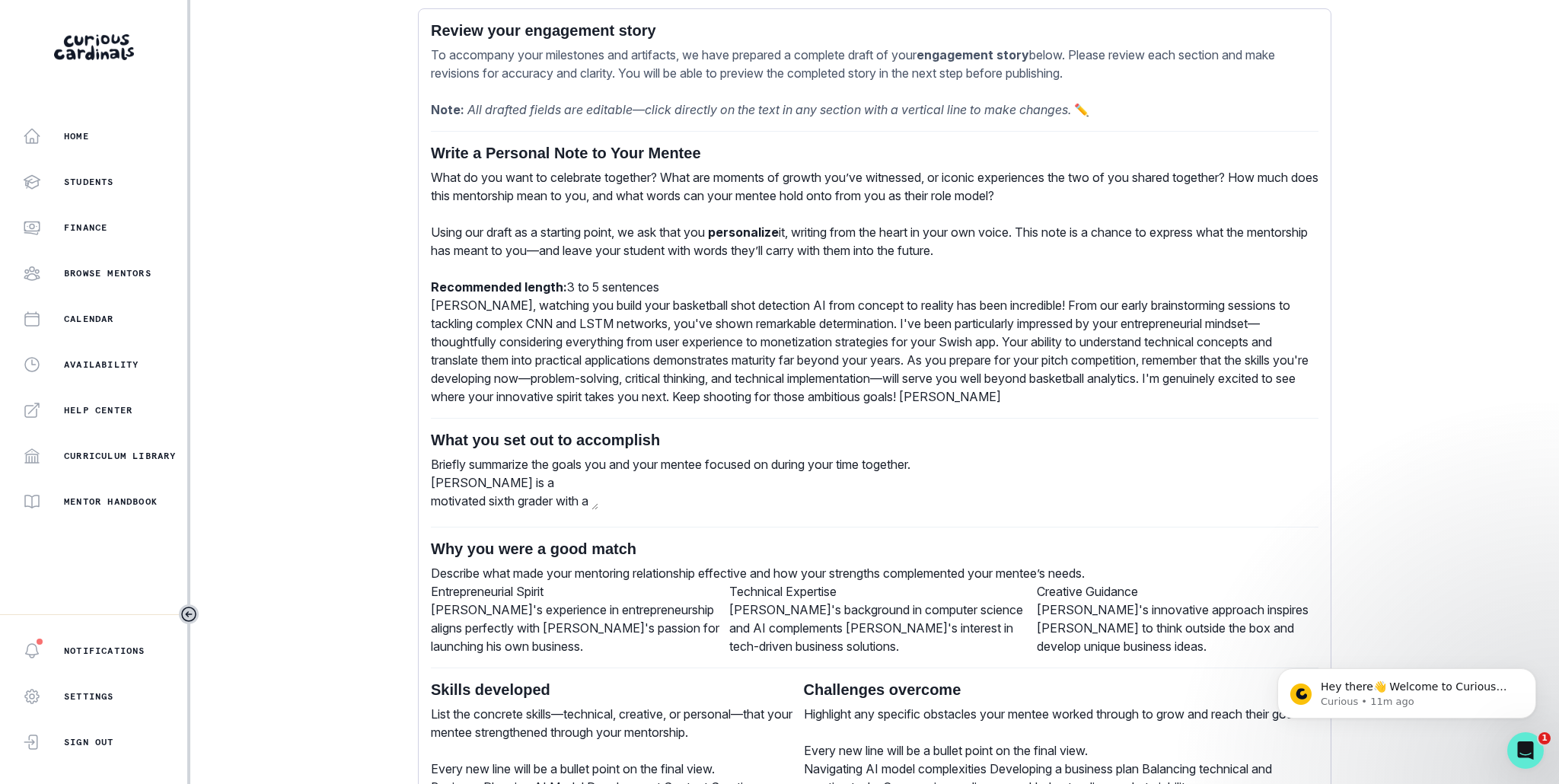
drag, startPoint x: 633, startPoint y: 449, endPoint x: 641, endPoint y: 460, distance: 13.6
click at [633, 449] on div "Write a Personal Note to Your Mentee What do you want to celebrate together? Wh…" at bounding box center [875, 555] width 888 height 825
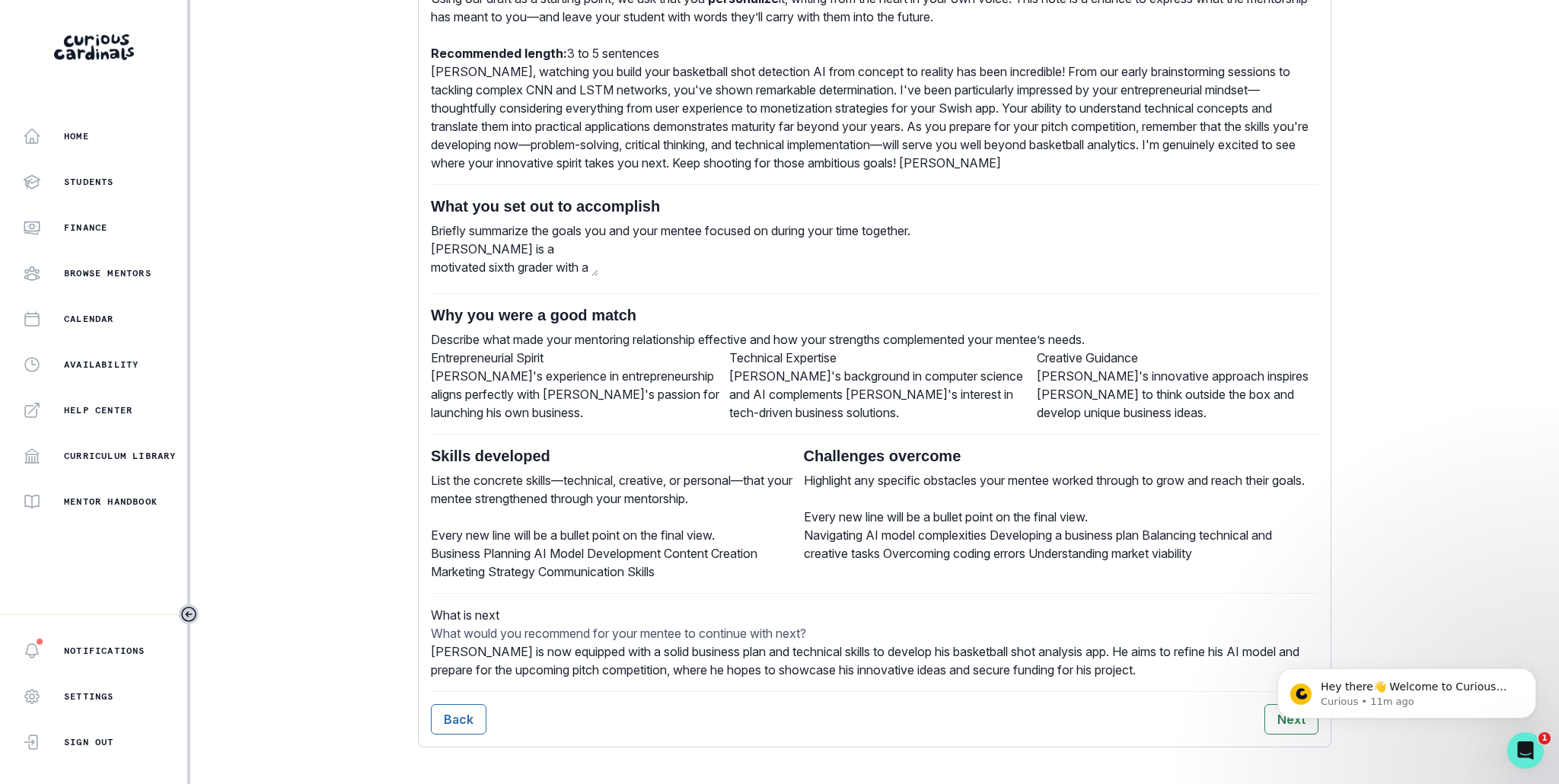
scroll to position [607, 0]
click at [493, 317] on div "Write a Personal Note to Your Mentee What do you want to celebrate together? Wh…" at bounding box center [875, 322] width 888 height 825
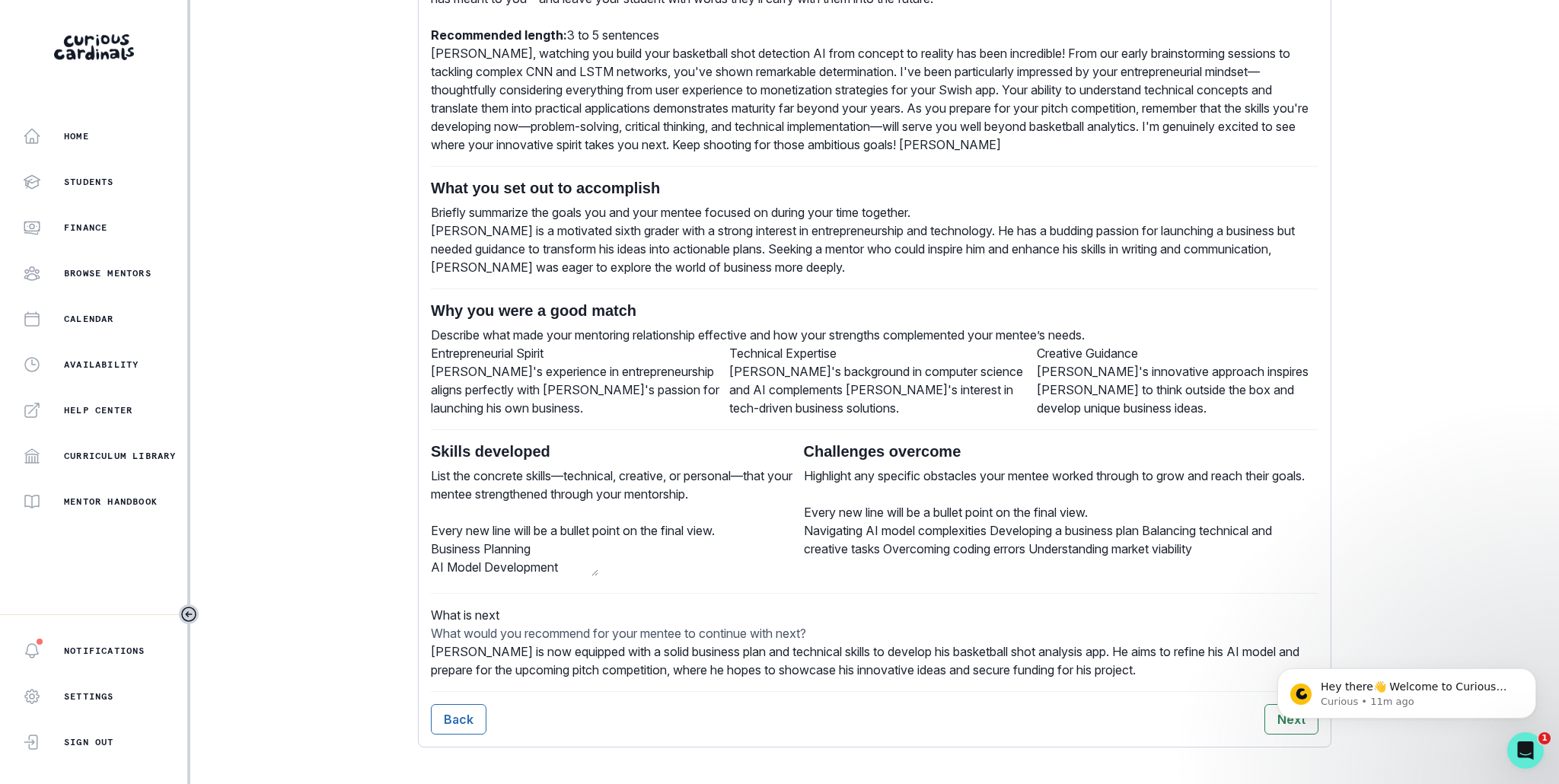
drag, startPoint x: 581, startPoint y: 512, endPoint x: 1155, endPoint y: 510, distance: 574.0
click at [585, 510] on div "Skills developed List the concrete skills—technical, creative, or personal—that…" at bounding box center [617, 511] width 373 height 139
click at [1185, 521] on div "Navigating AI model complexities Developing a business plan Balancing technical…" at bounding box center [1061, 539] width 515 height 37
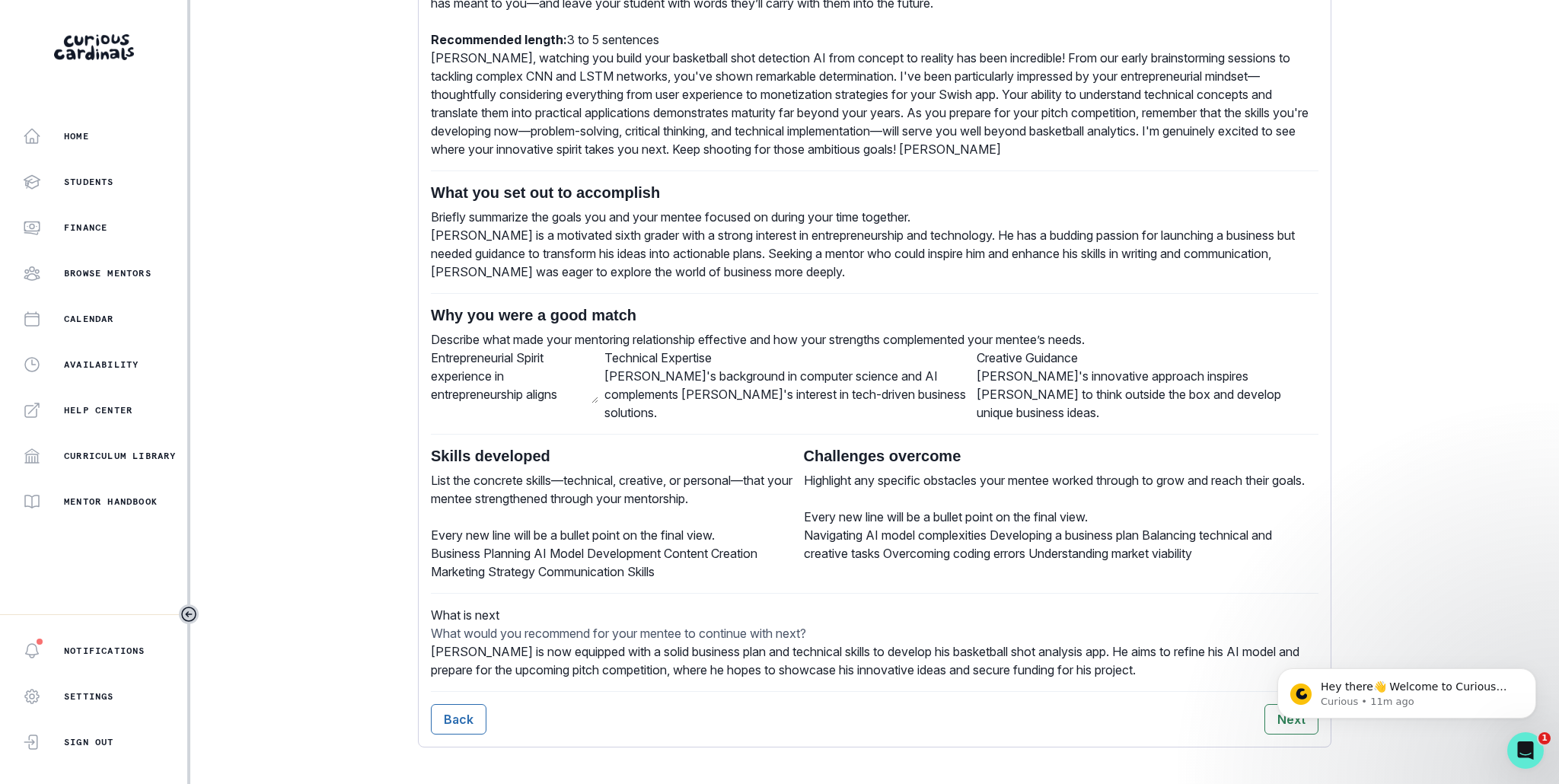
click at [598, 349] on div "Entrepreneurial Spirit Entrepreneurial Spirit [PERSON_NAME]'s experience in ent…" at bounding box center [514, 384] width 167 height 73
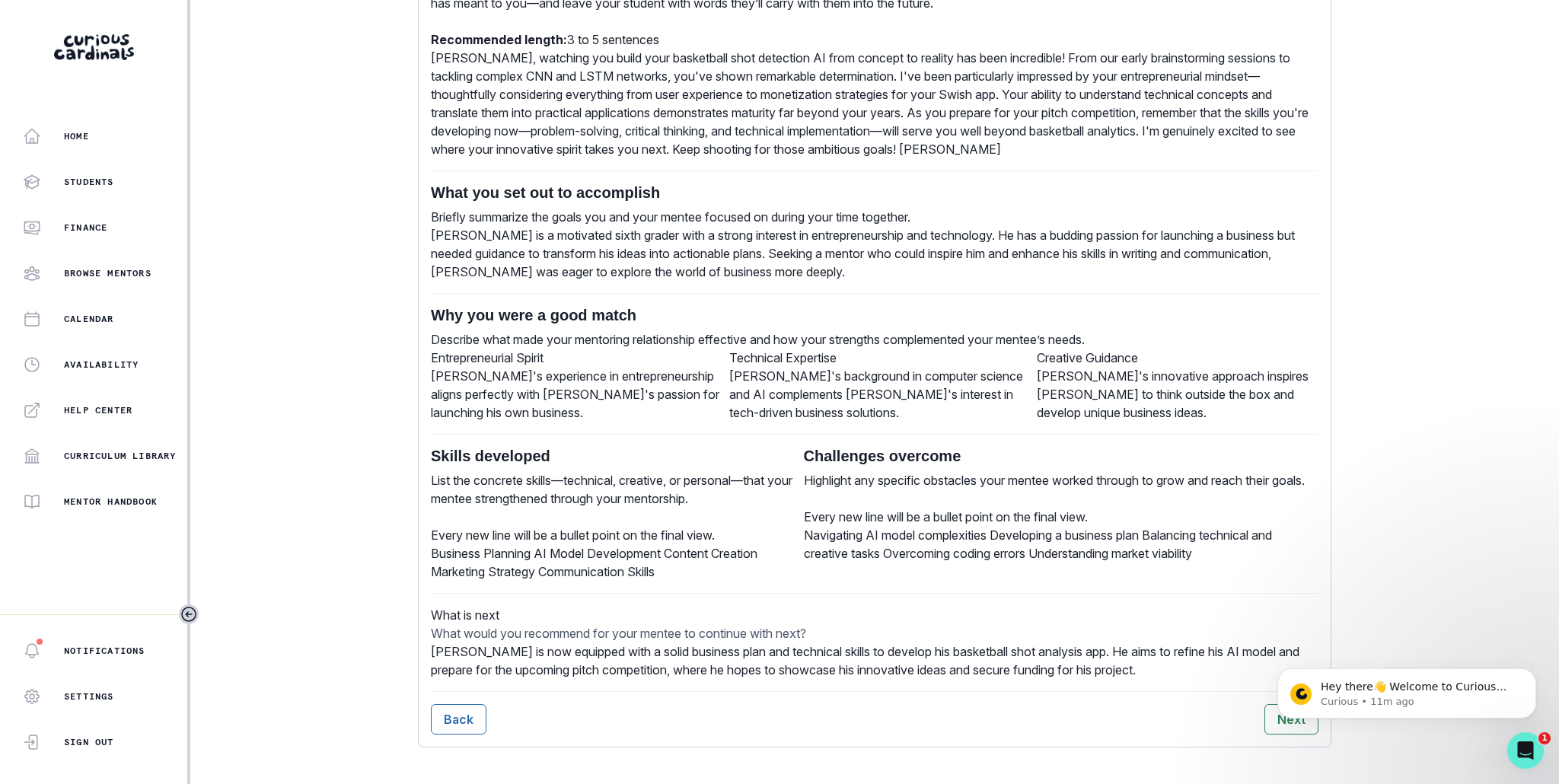
click at [608, 544] on div "Business Planning AI Model Development Content Creation Marketing Strategy Comm…" at bounding box center [617, 562] width 373 height 37
click at [488, 527] on div "Skills developed List the concrete skills—technical, creative, or personal—that…" at bounding box center [617, 514] width 373 height 134
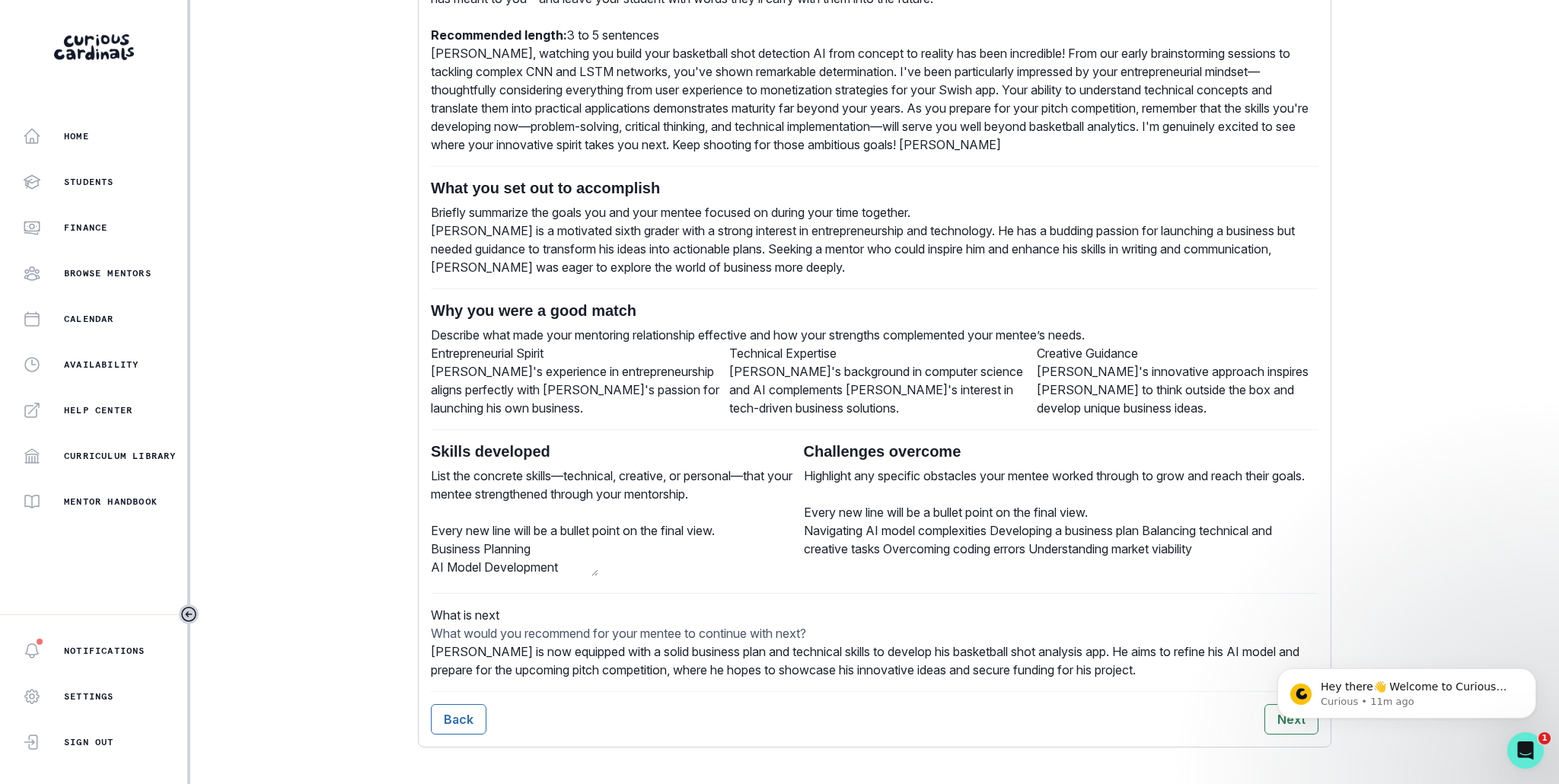
click at [507, 539] on textarea "Business Planning AI Model Development Content Creation Marketing Strategy Comm…" at bounding box center [514, 557] width 167 height 37
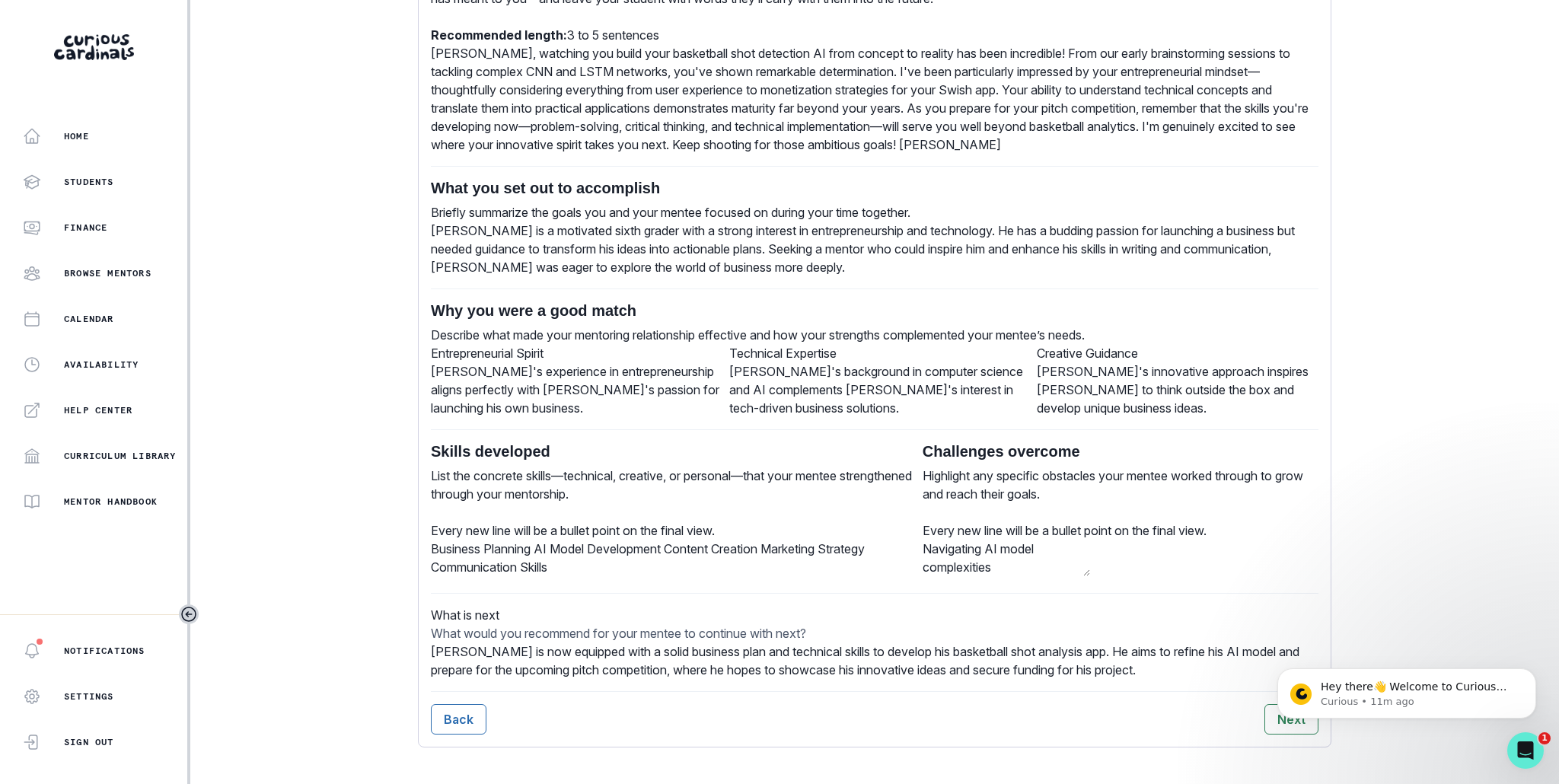
click at [923, 537] on div "Challenges overcome Highlight any specific obstacles your mentee worked through…" at bounding box center [1121, 511] width 396 height 139
click at [994, 539] on textarea "Navigating AI model complexities Developing a business plan Balancing technical…" at bounding box center [1006, 557] width 167 height 37
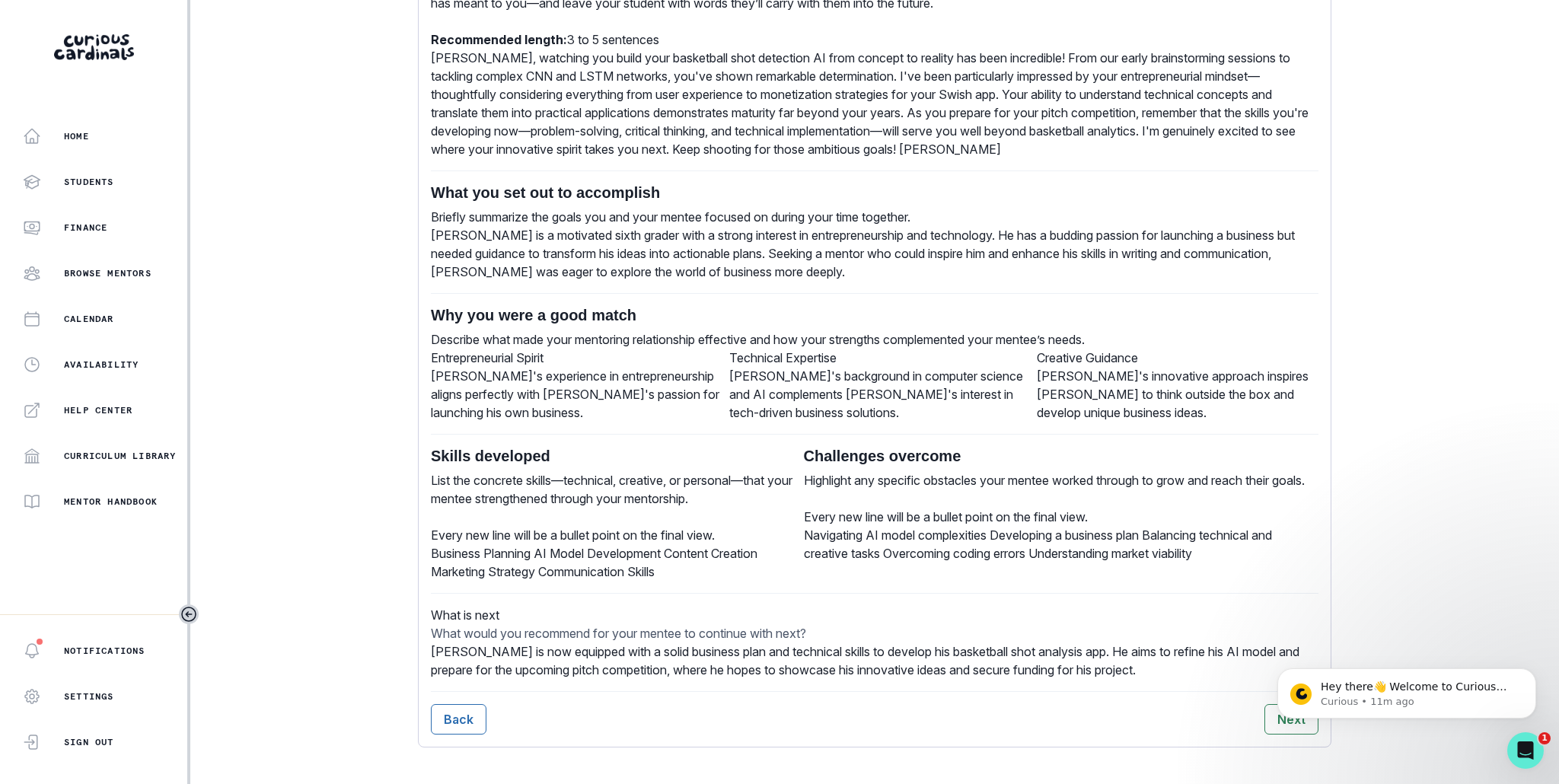
click at [1066, 605] on h2 "What is next" at bounding box center [875, 614] width 888 height 18
click at [1265, 716] on body "Hey there👋 Welcome to Curious Cardinals 🙌 Take a look around! If you have any q…" at bounding box center [1406, 657] width 292 height 159
click html "Hey there👋 Welcome to Curious Cardinals 🙌 Take a look around! If you have any q…"
click at [1524, 673] on button "Dismiss notification" at bounding box center [1532, 673] width 20 height 20
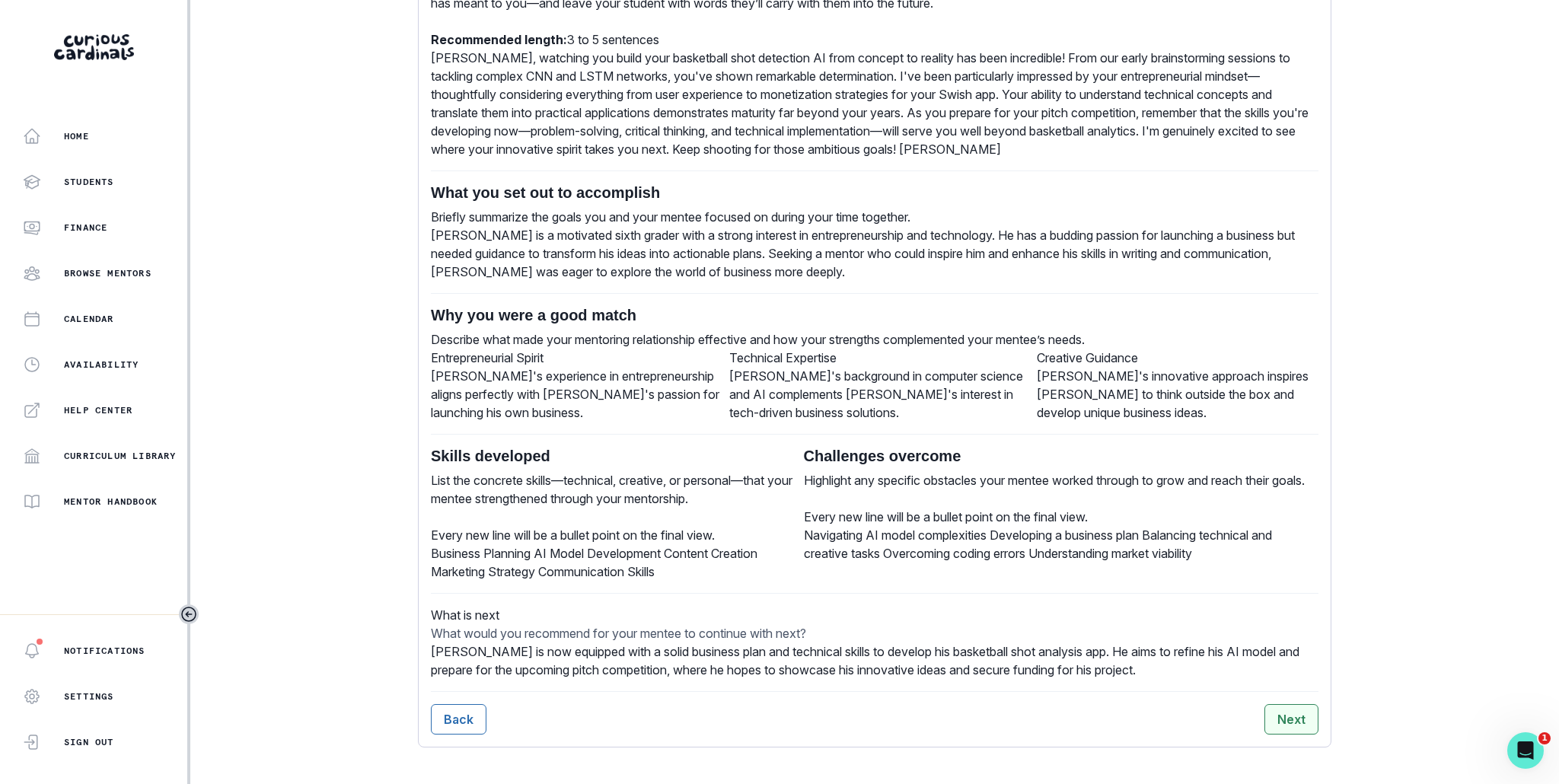
click at [1285, 726] on button "Next" at bounding box center [1291, 719] width 54 height 30
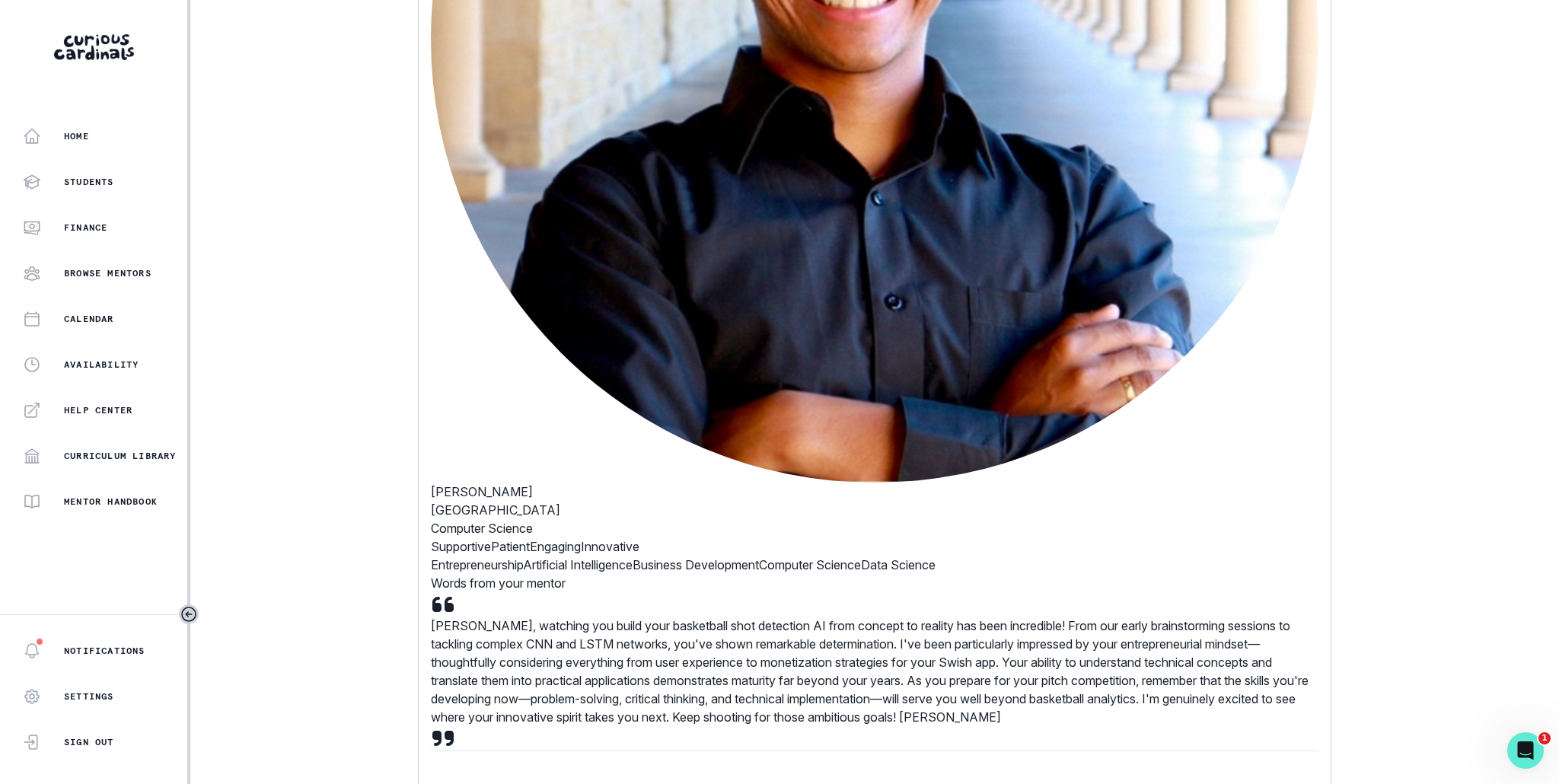
scroll to position [792, 0]
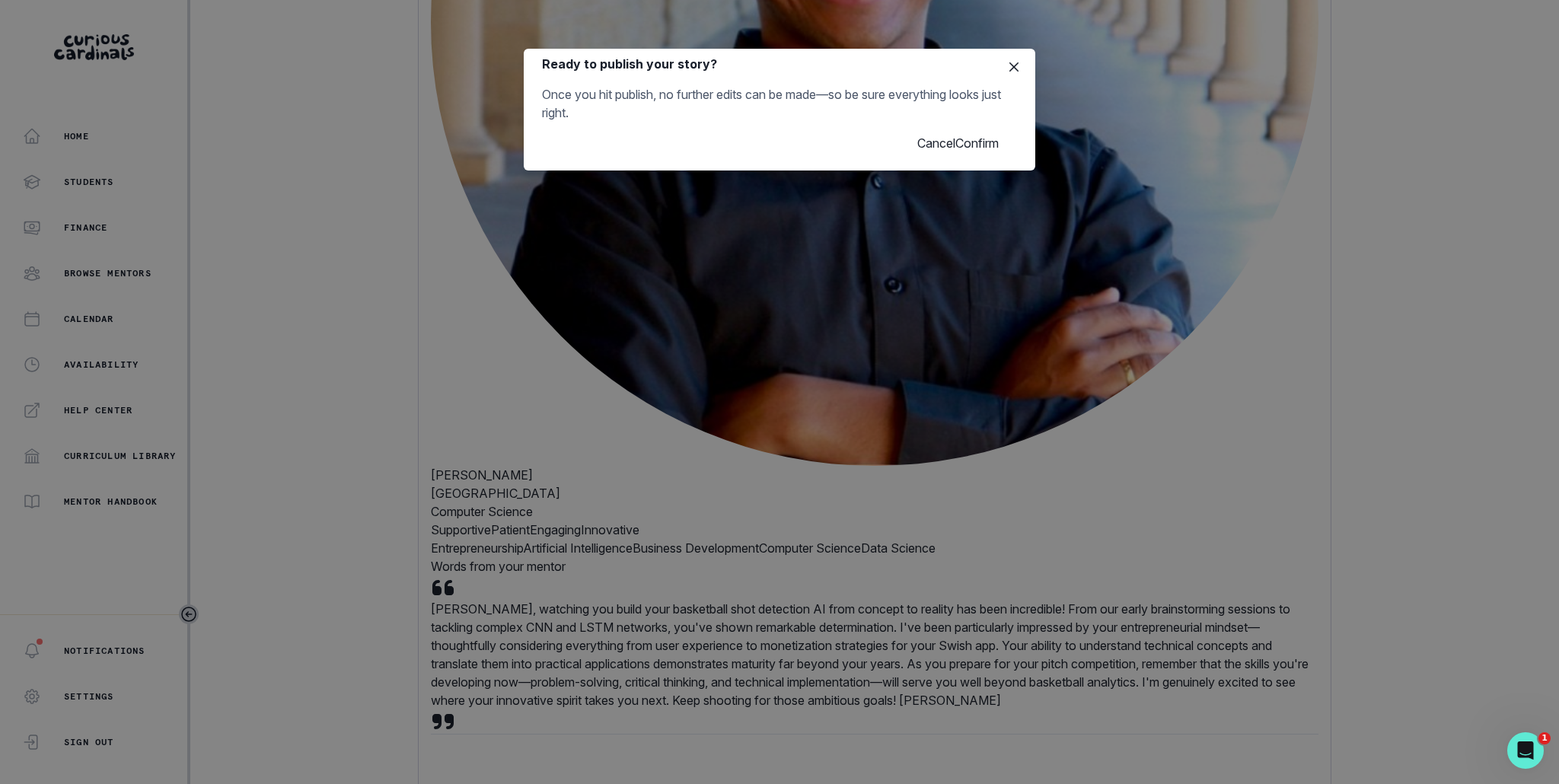
click at [989, 152] on button "Confirm" at bounding box center [977, 143] width 43 height 18
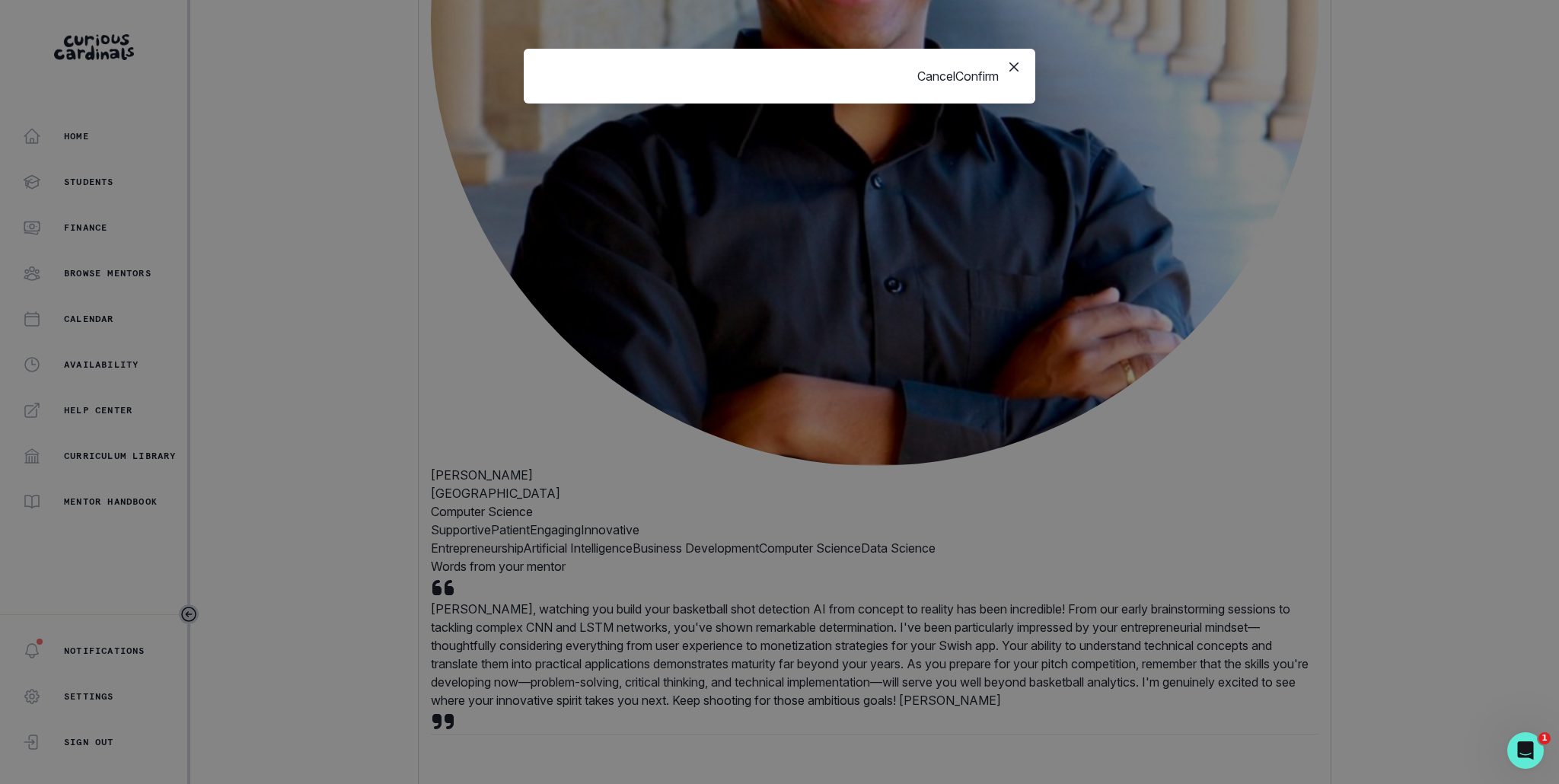
scroll to position [0, 0]
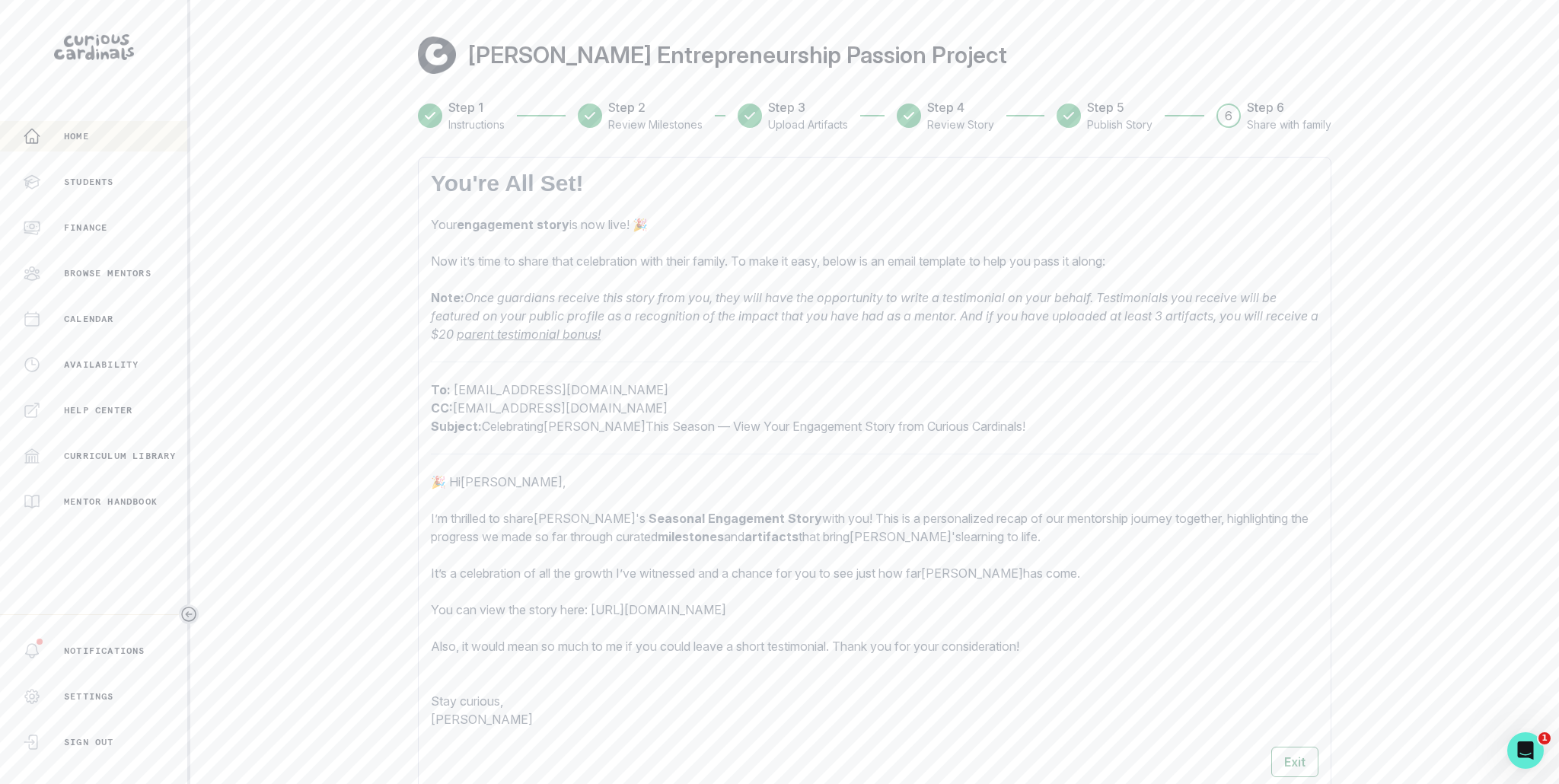
click at [91, 143] on div "Home" at bounding box center [105, 136] width 164 height 18
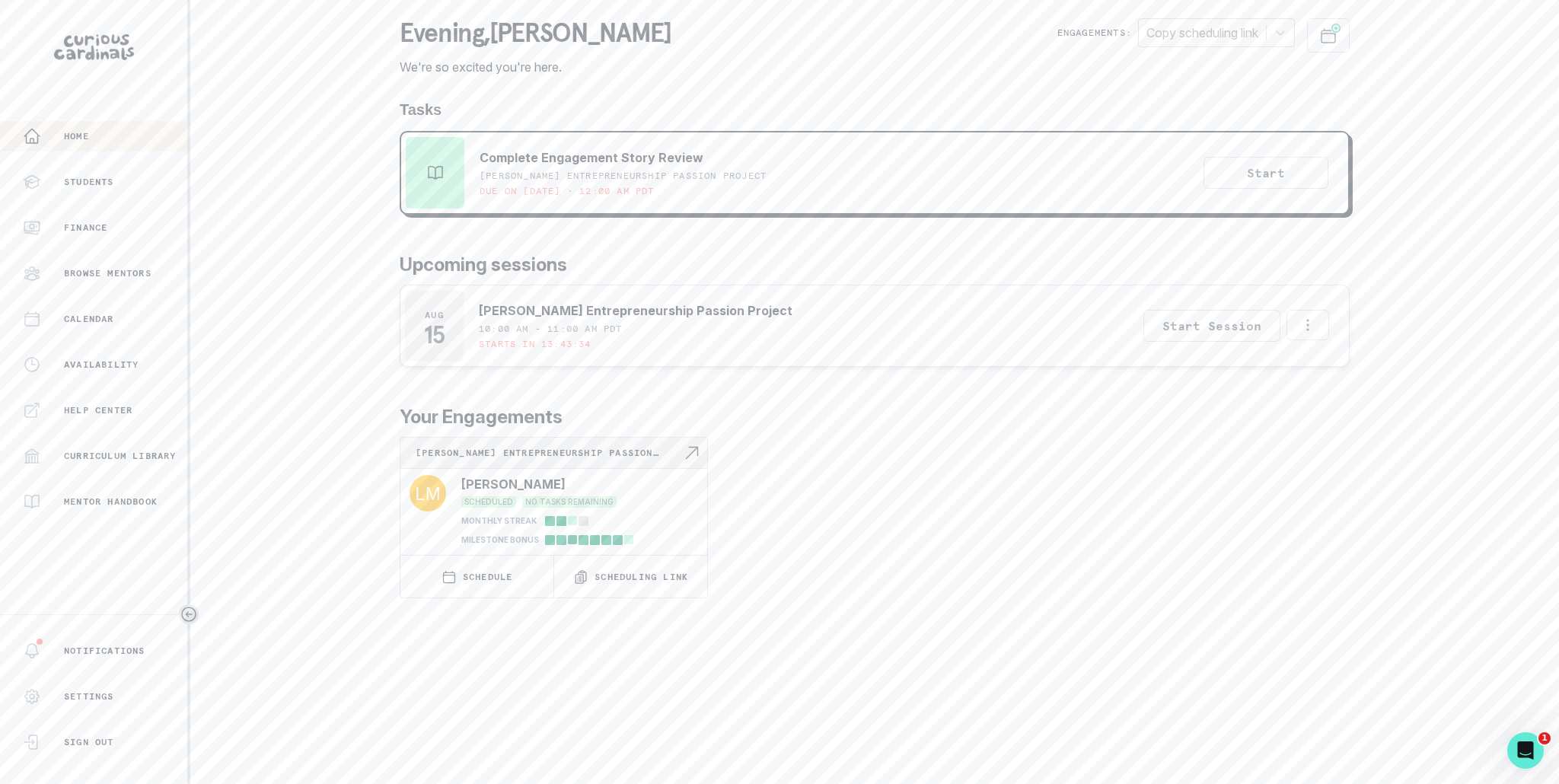
click at [1011, 449] on div "[PERSON_NAME] Entrepreneurship Passion Project [PERSON_NAME] SCHEDULED NO TASKS…" at bounding box center [875, 518] width 951 height 162
click at [1254, 175] on button "Start" at bounding box center [1266, 173] width 125 height 32
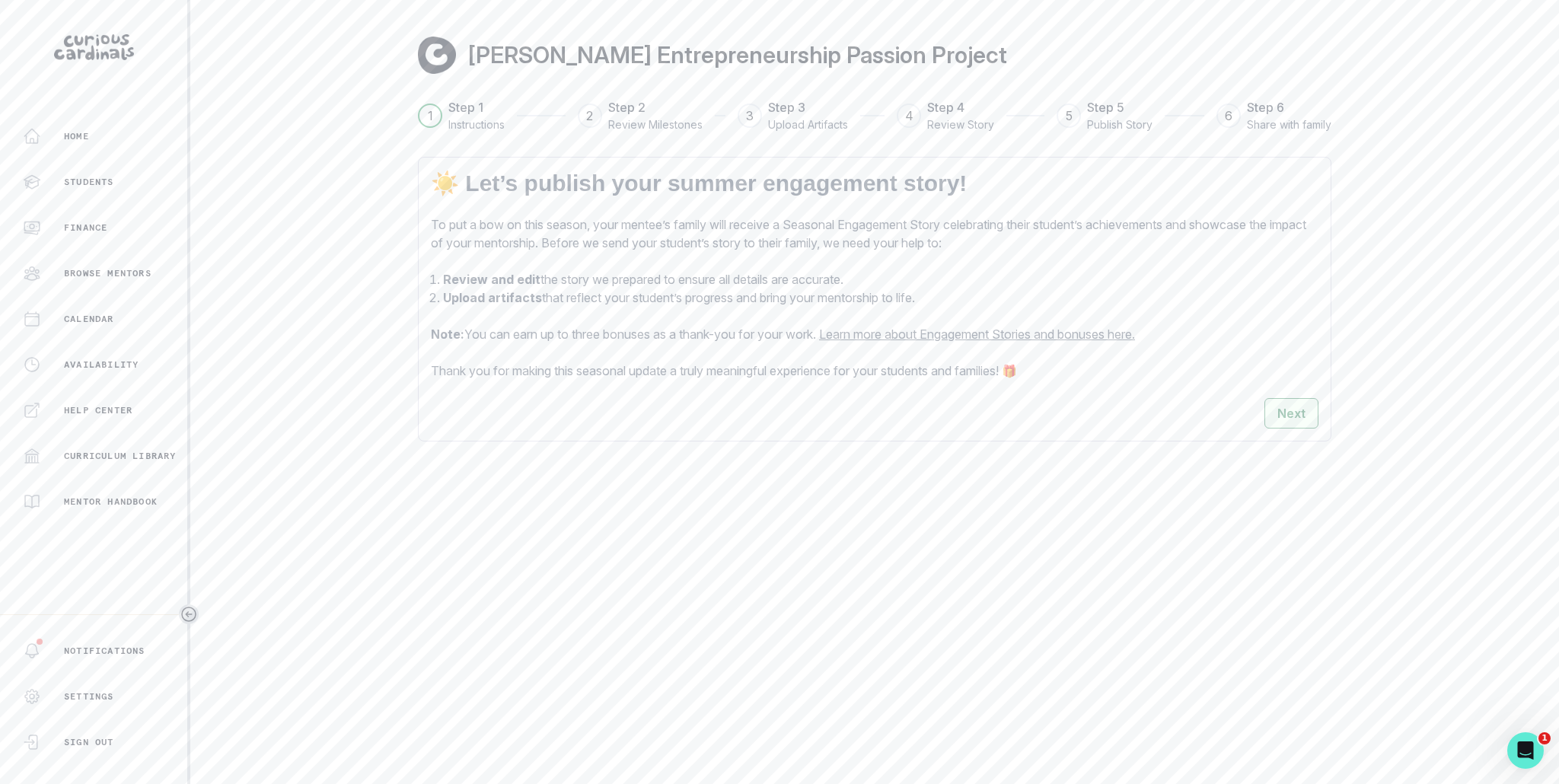
click at [1294, 427] on button "Next" at bounding box center [1291, 413] width 54 height 30
select select "7"
select select "2025"
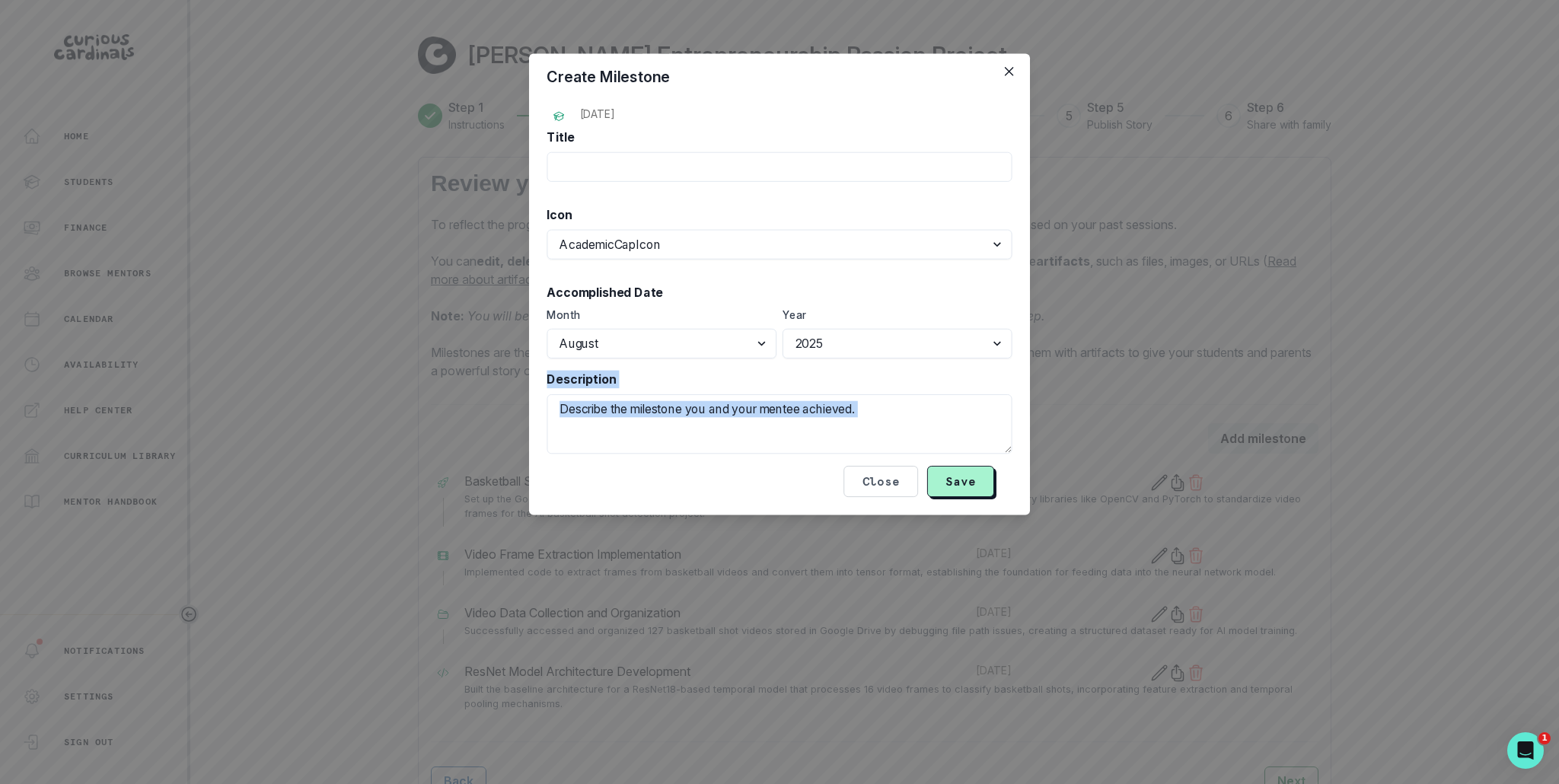
click at [1294, 427] on div "Create Milestone [DATE] Title Icon AcademicCapIcon AdjustmentsHorizontalIcon Ad…" at bounding box center [780, 392] width 1559 height 784
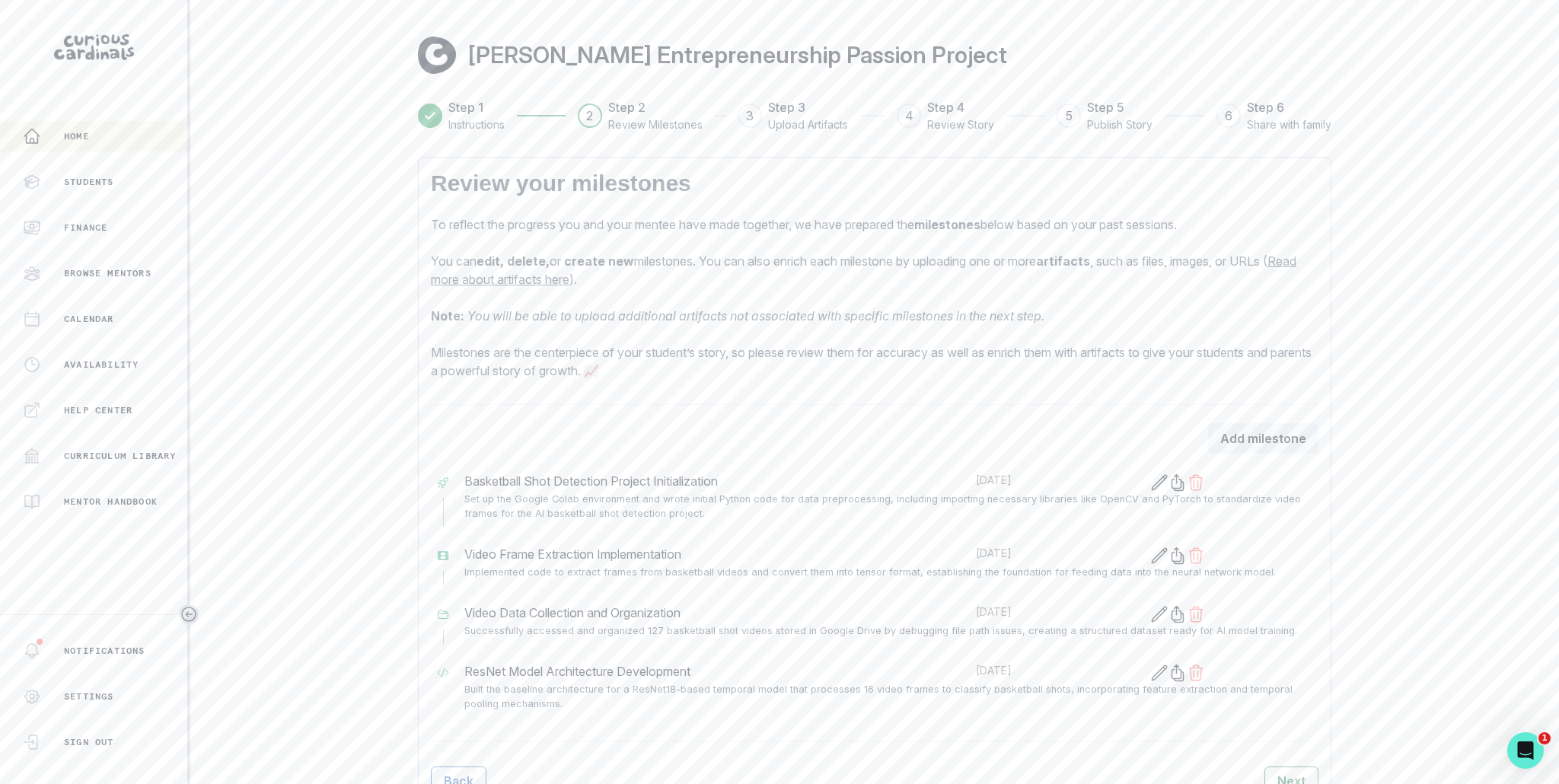
click at [88, 139] on p "Home" at bounding box center [77, 136] width 26 height 12
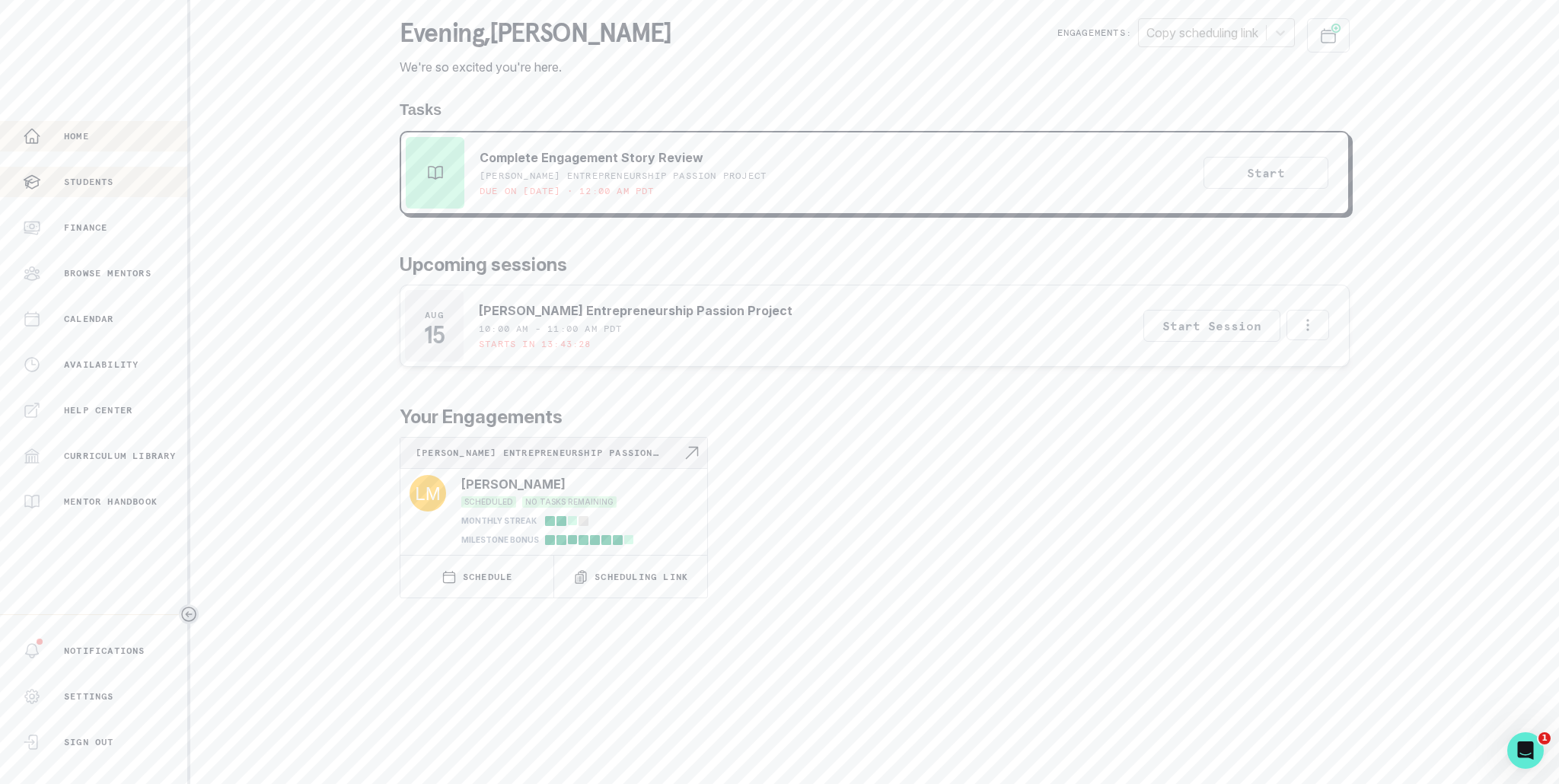
click at [114, 181] on p "Students" at bounding box center [89, 181] width 50 height 12
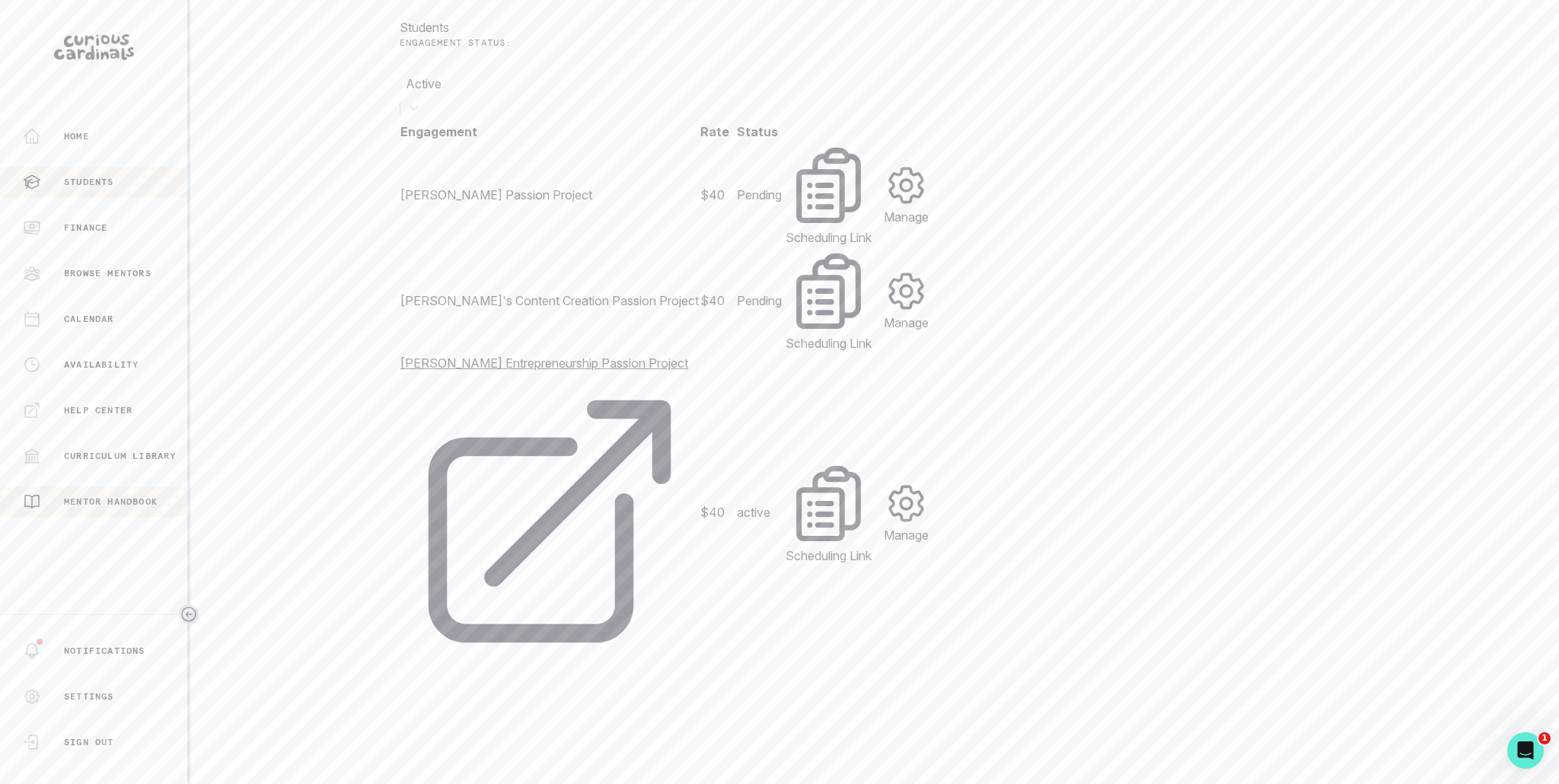
click at [106, 503] on p "Mentor Handbook" at bounding box center [111, 502] width 94 height 12
click at [65, 128] on div "Home" at bounding box center [105, 136] width 164 height 18
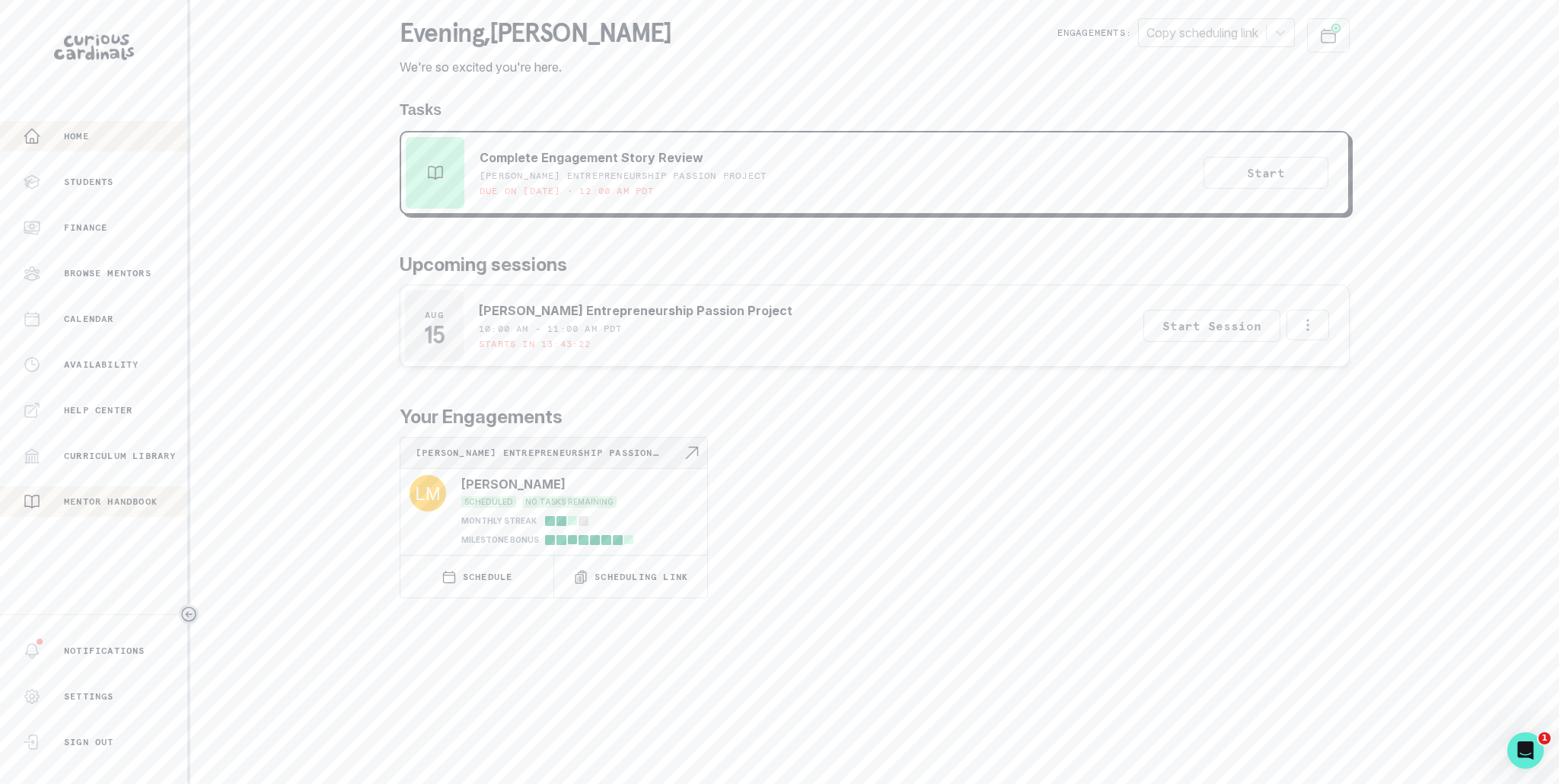
click at [69, 493] on div "Mentor Handbook" at bounding box center [105, 501] width 164 height 18
